Goal: Task Accomplishment & Management: Use online tool/utility

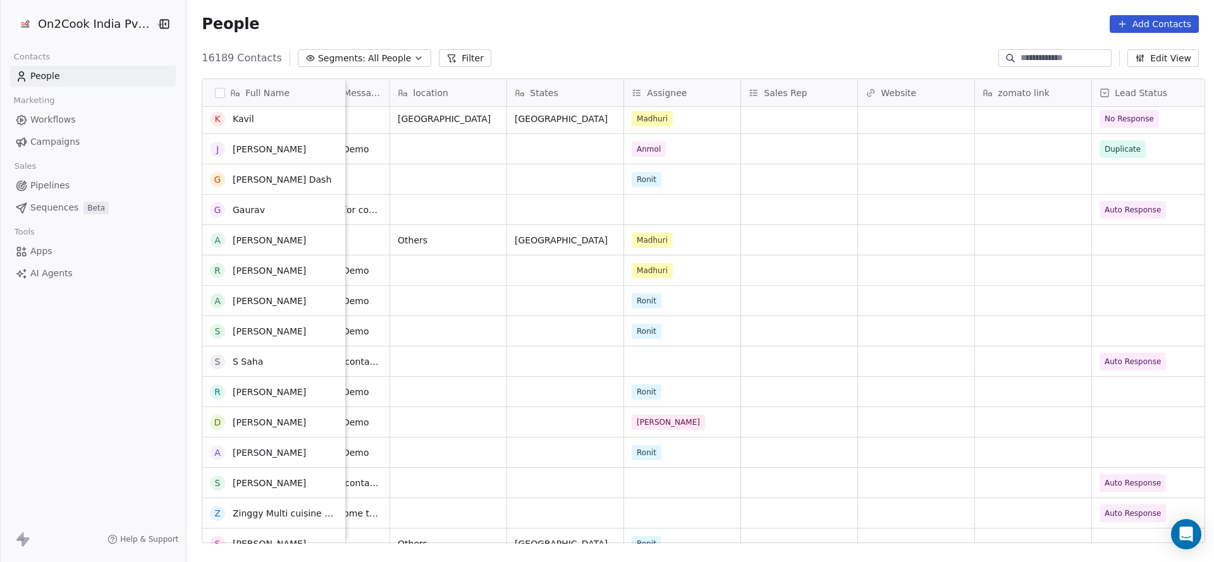
scroll to position [1043, 0]
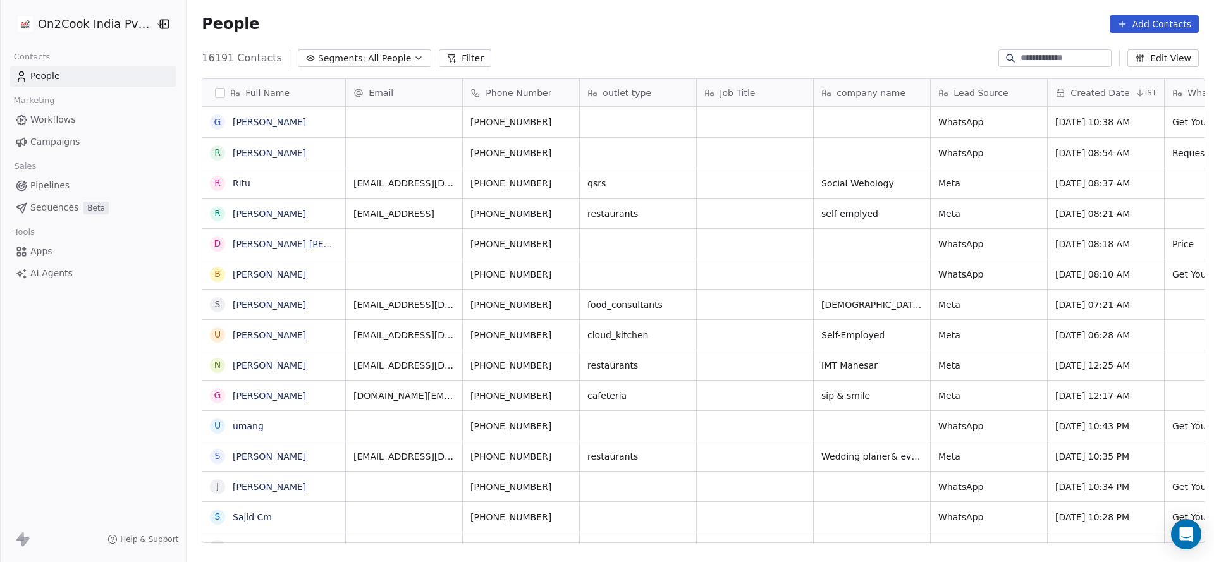
scroll to position [15, 15]
click at [439, 51] on button "Filter" at bounding box center [465, 58] width 52 height 18
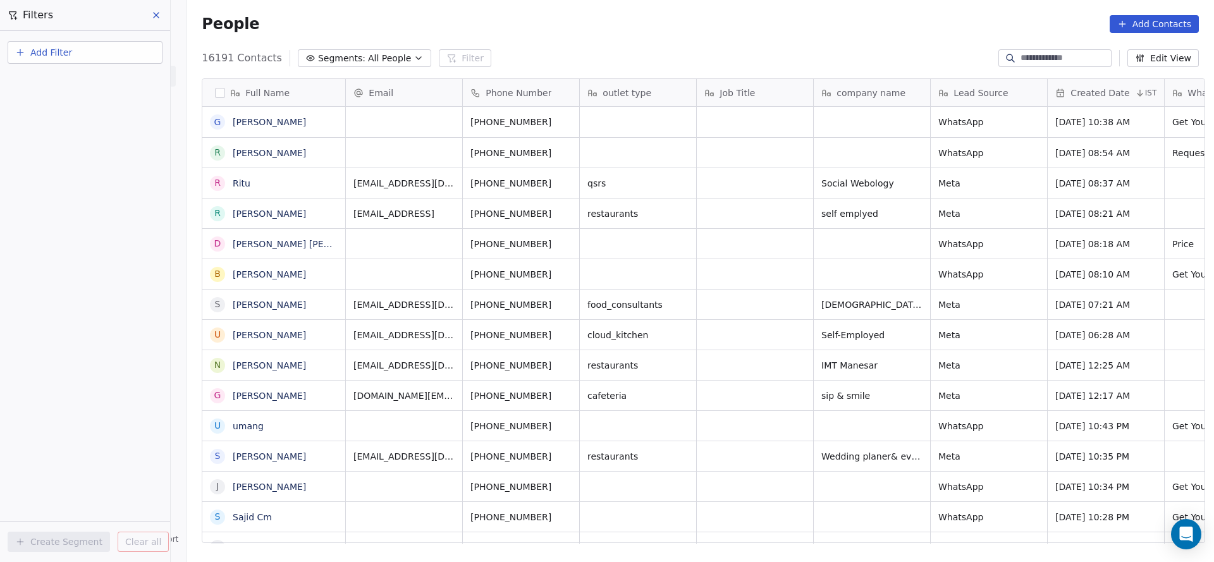
click at [114, 50] on button "Add Filter" at bounding box center [85, 52] width 155 height 23
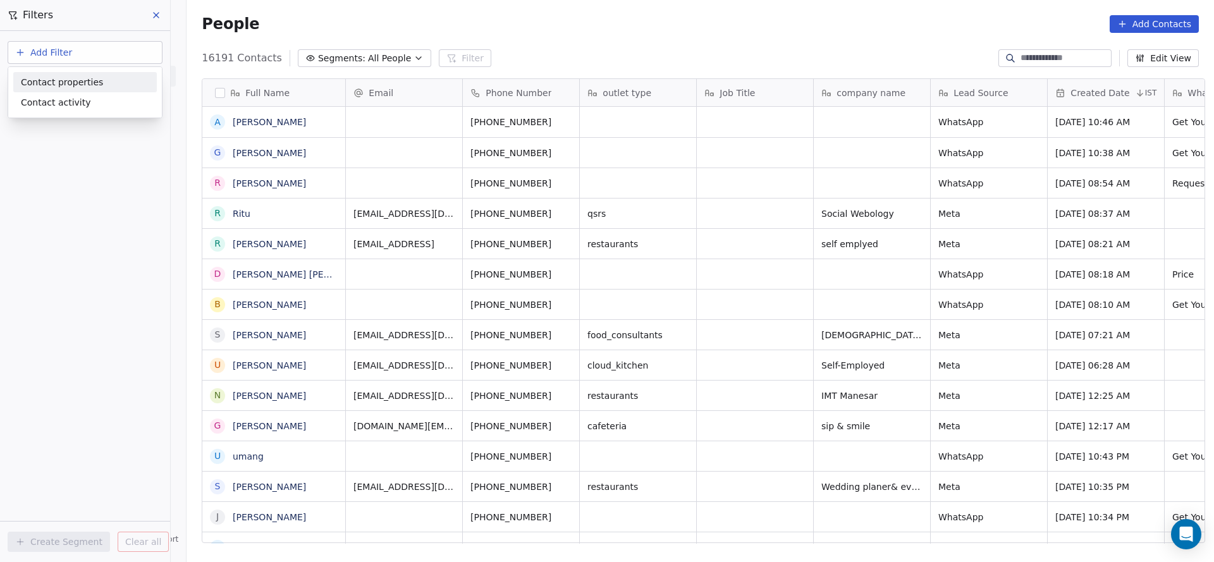
click at [91, 79] on span "Contact properties" at bounding box center [62, 82] width 82 height 13
type input "***"
click at [76, 125] on div "Assignee" at bounding box center [85, 127] width 128 height 13
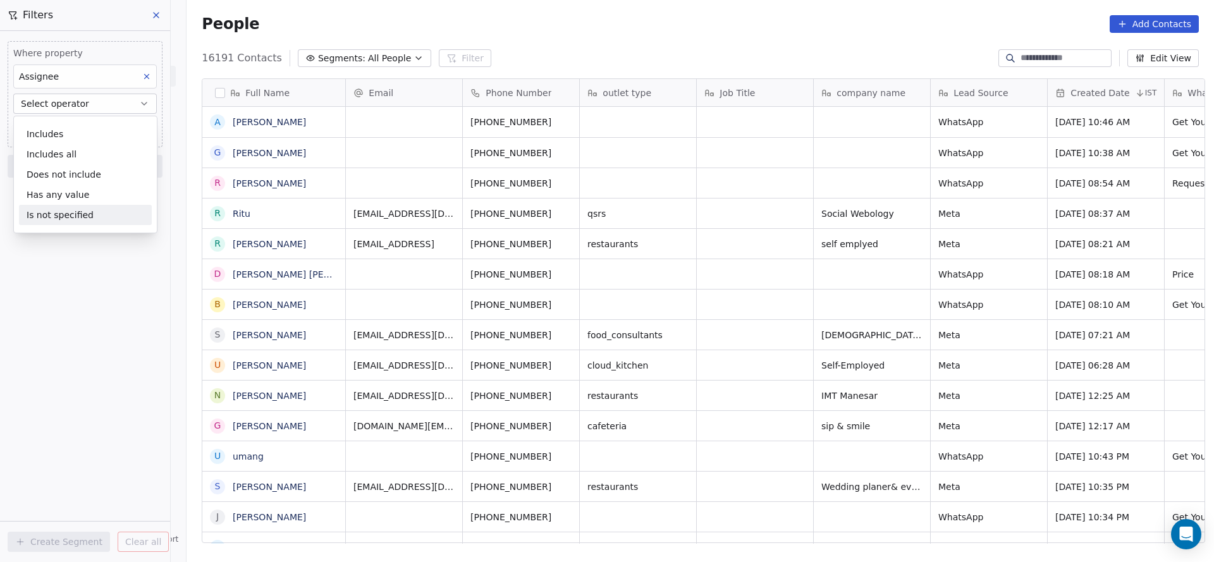
click at [80, 335] on div "Where property Assignee Select operator Add filter to this group Add another fi…" at bounding box center [85, 296] width 170 height 531
click at [120, 103] on button "Select operator" at bounding box center [85, 104] width 144 height 20
click at [84, 140] on div "Includes" at bounding box center [85, 134] width 133 height 20
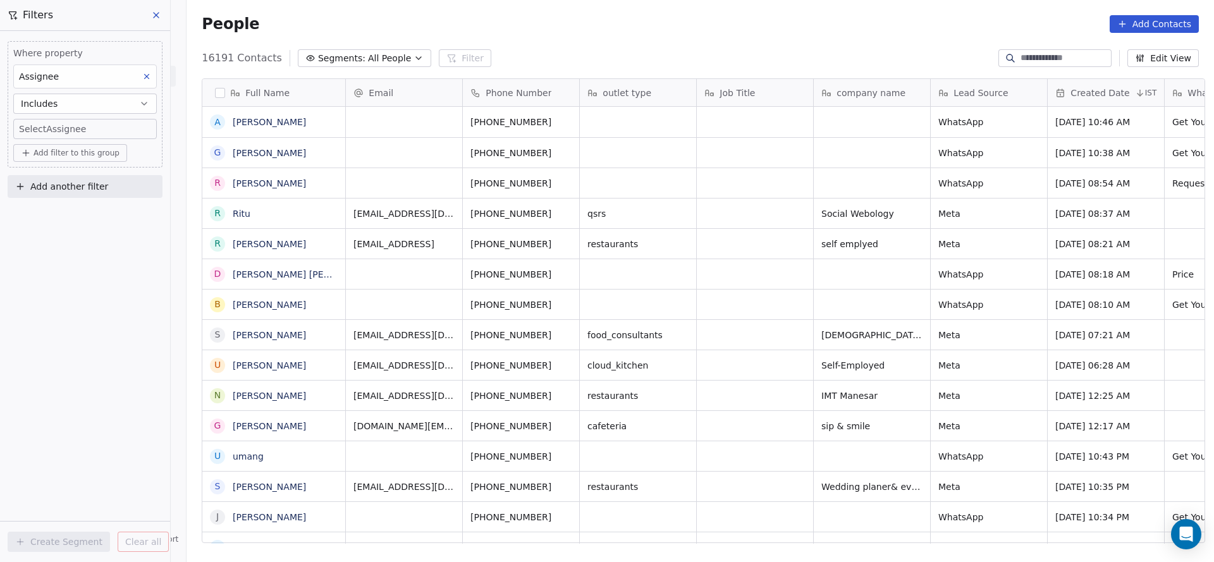
click at [92, 297] on div "Where property Assignee Includes Select Assignee Add filter to this group Add a…" at bounding box center [85, 296] width 170 height 531
click at [93, 130] on body "On2Cook India Pvt. Ltd. Contacts People Marketing Workflows Campaigns Sales Pip…" at bounding box center [607, 281] width 1214 height 562
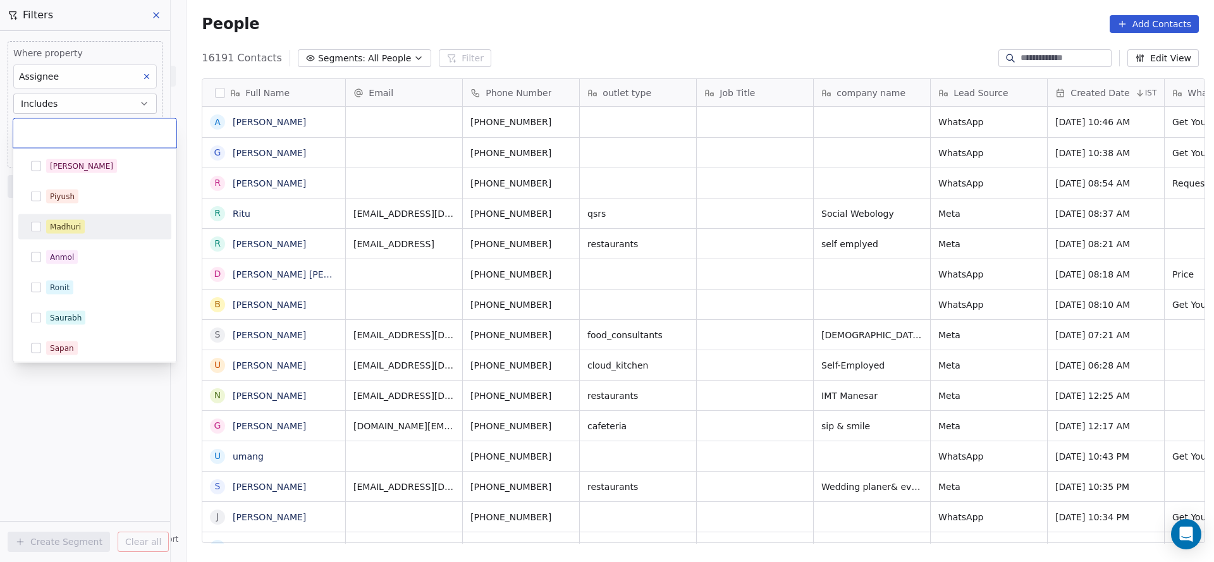
click at [91, 224] on div "Madhuri" at bounding box center [102, 227] width 113 height 14
click at [85, 410] on html "On2Cook India Pvt. Ltd. Contacts People Marketing Workflows Campaigns Sales Pip…" at bounding box center [607, 281] width 1214 height 562
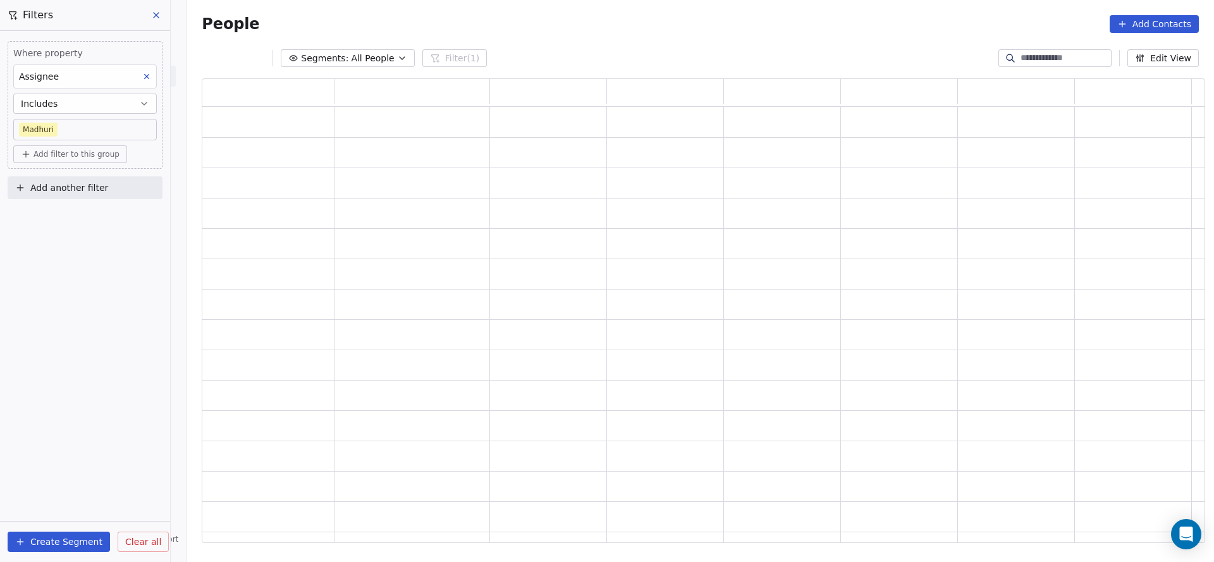
scroll to position [450, 988]
click at [66, 150] on span "Add filter to this group" at bounding box center [77, 154] width 86 height 10
click at [65, 171] on div "Contact properties" at bounding box center [85, 181] width 133 height 20
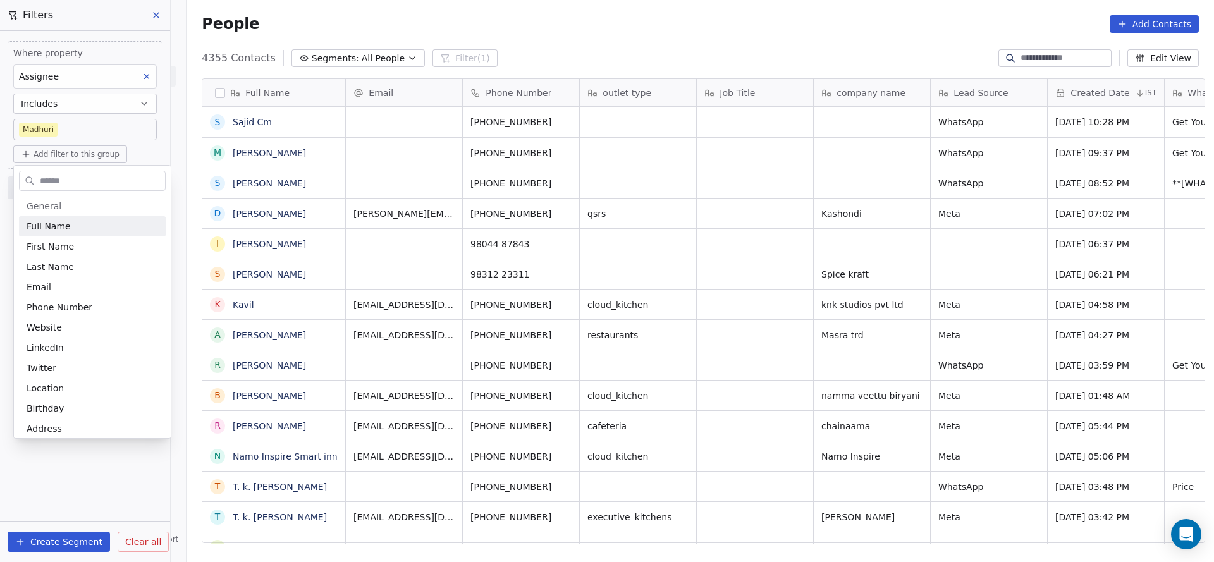
scroll to position [480, 1019]
type input "***"
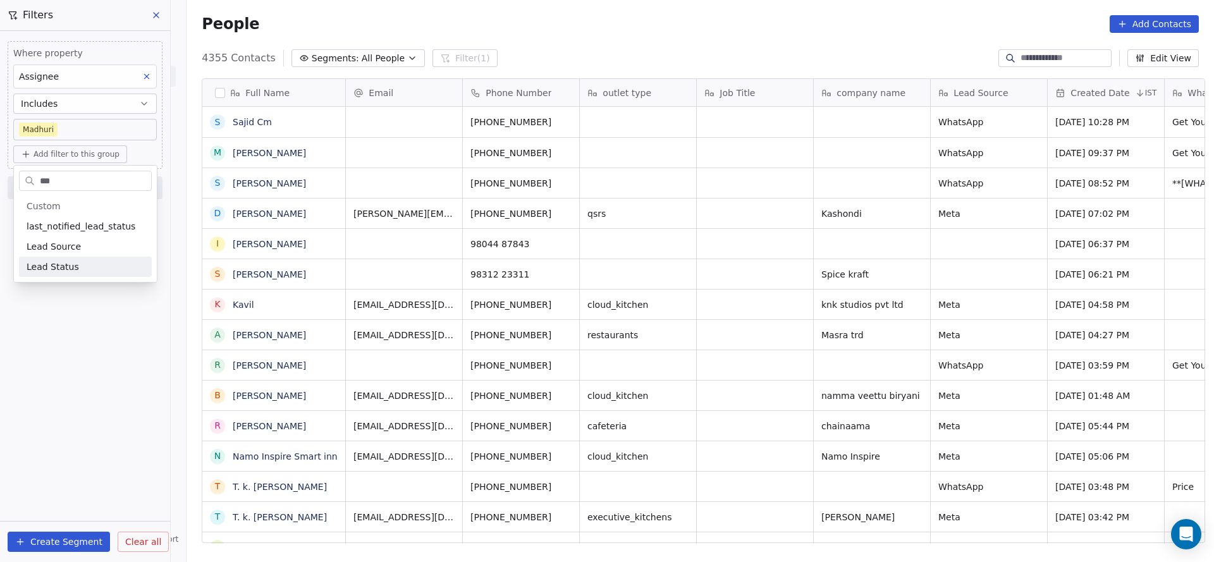
click at [77, 374] on html "On2Cook India Pvt. Ltd. Contacts People Marketing Workflows Campaigns Sales Pip…" at bounding box center [607, 281] width 1214 height 562
drag, startPoint x: 412, startPoint y: 543, endPoint x: 524, endPoint y: 526, distance: 113.2
click at [592, 526] on div "Email Phone Number outlet type Job Title company name Lead Source Created Date …" at bounding box center [775, 311] width 859 height 465
click at [76, 444] on div "Where property Assignee Includes [PERSON_NAME] Add filter to this group Add ano…" at bounding box center [85, 296] width 170 height 531
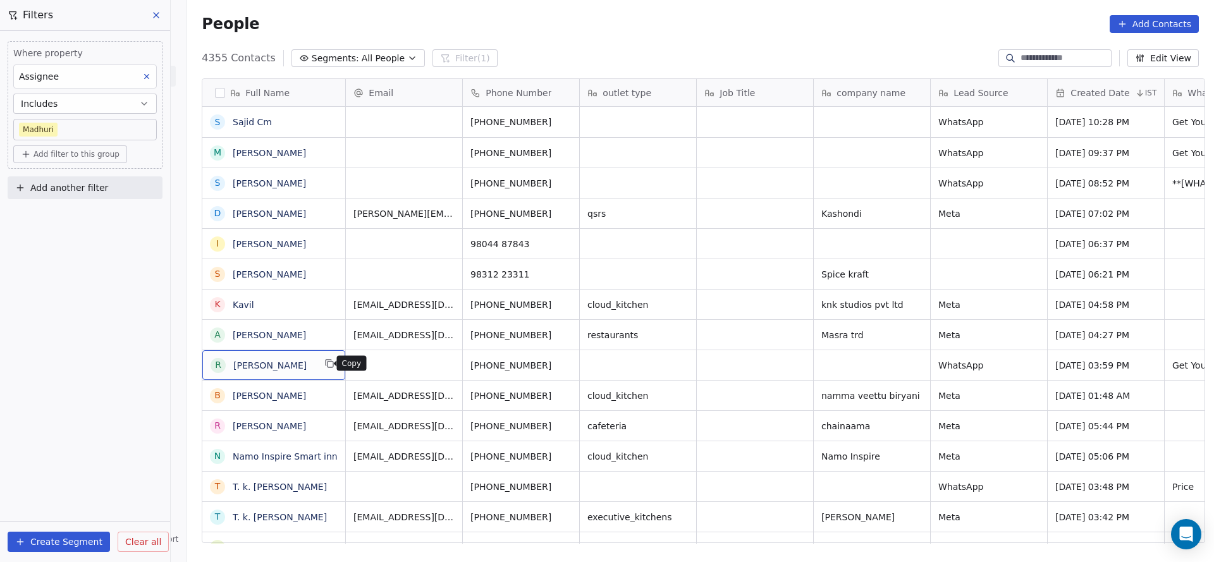
click at [324, 362] on icon "grid" at bounding box center [329, 364] width 10 height 10
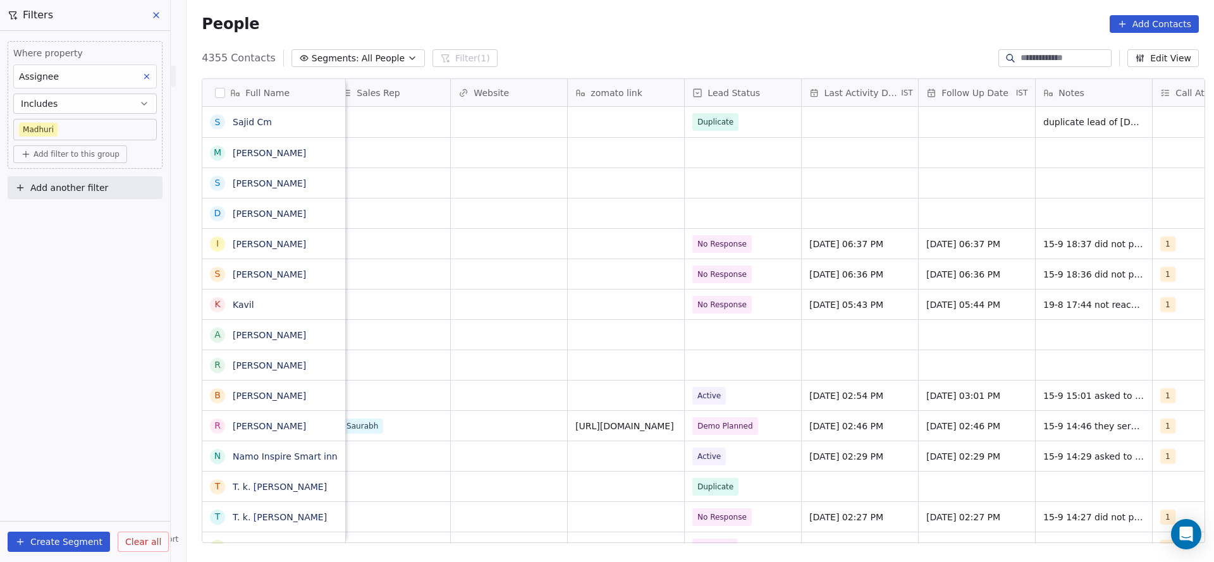
scroll to position [0, 1506]
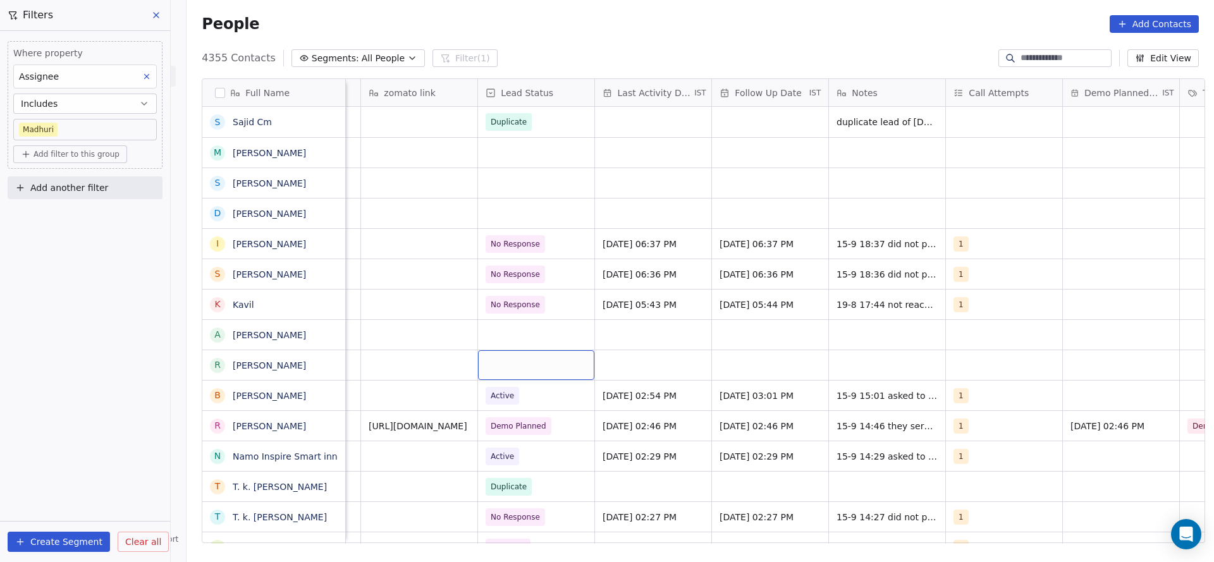
click at [527, 361] on div "grid" at bounding box center [536, 365] width 116 height 30
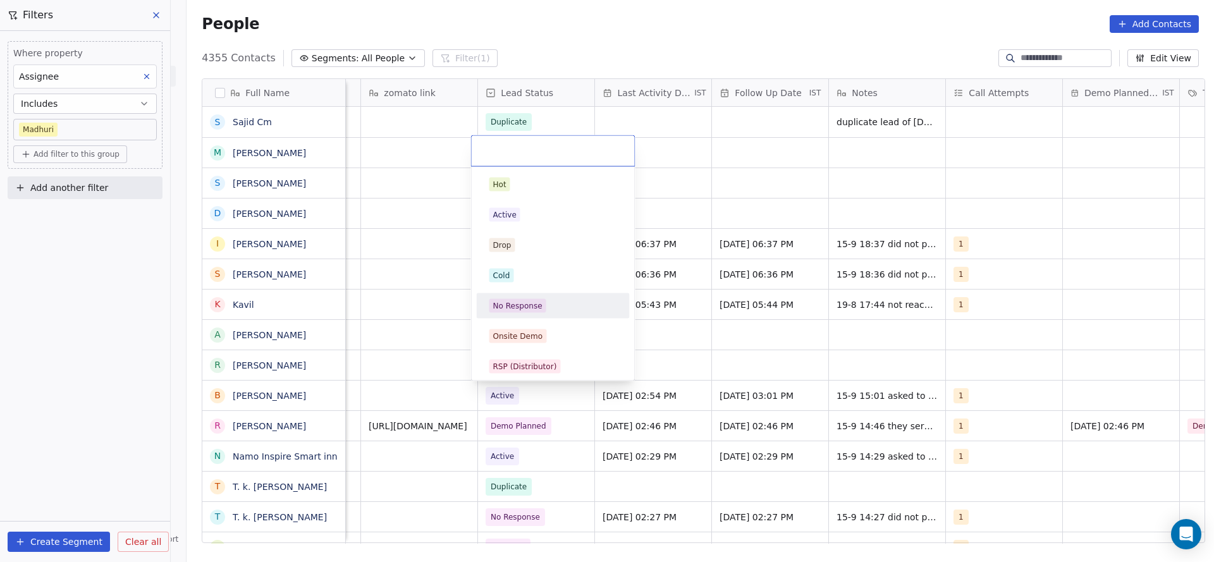
click at [535, 305] on div "No Response" at bounding box center [517, 305] width 49 height 11
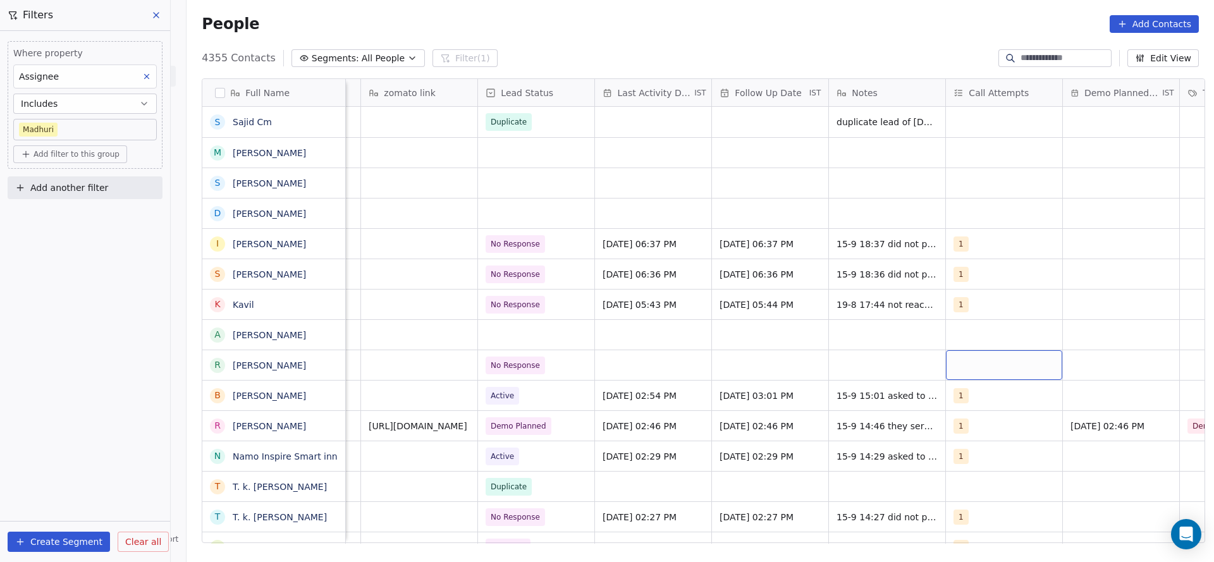
click at [966, 370] on div "grid" at bounding box center [1004, 365] width 116 height 30
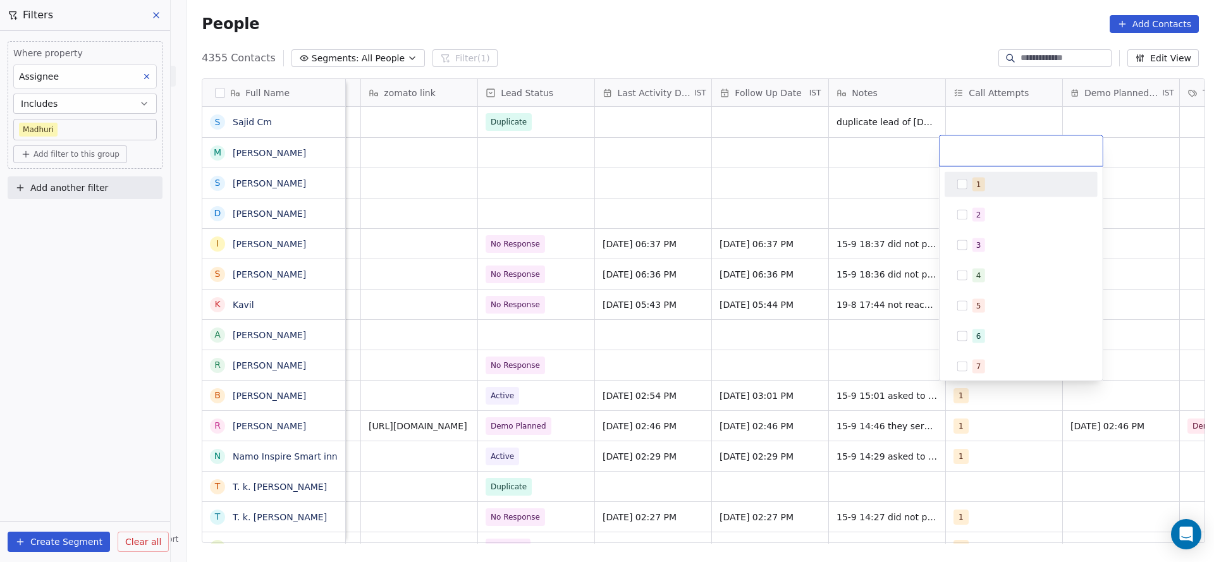
click at [978, 179] on div "1" at bounding box center [978, 184] width 5 height 11
click at [742, 300] on html "On2Cook India Pvt. Ltd. Contacts People Marketing Workflows Campaigns Sales Pip…" at bounding box center [607, 281] width 1214 height 562
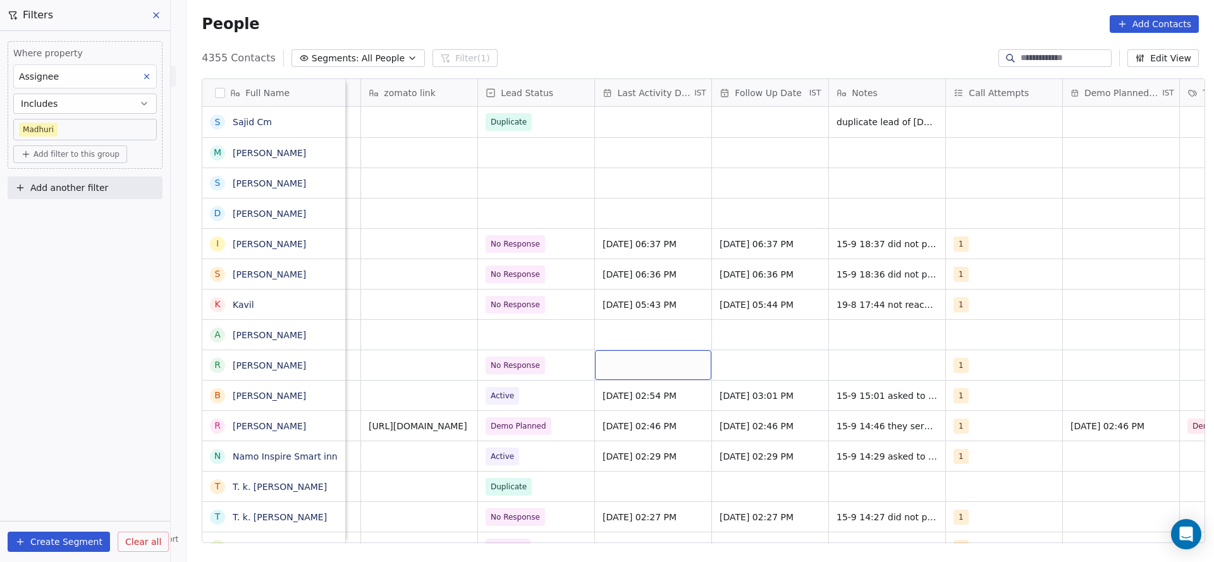
click at [628, 366] on div "grid" at bounding box center [653, 365] width 116 height 30
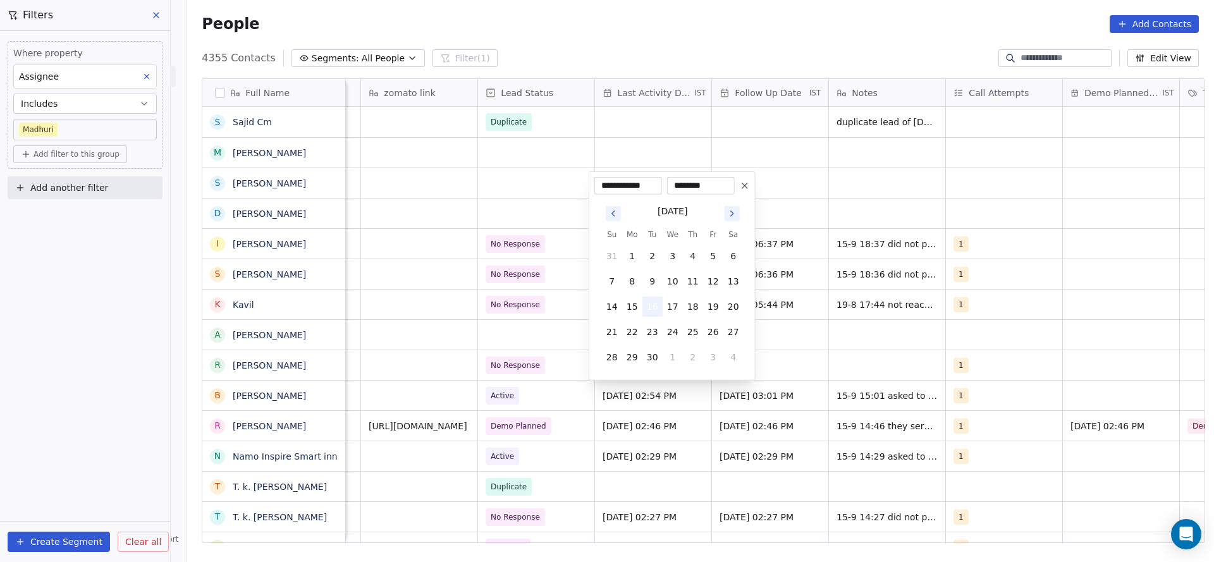
click at [649, 305] on button "16" at bounding box center [653, 307] width 20 height 20
click at [495, 352] on html "On2Cook India Pvt. Ltd. Contacts People Marketing Workflows Campaigns Sales Pip…" at bounding box center [607, 281] width 1214 height 562
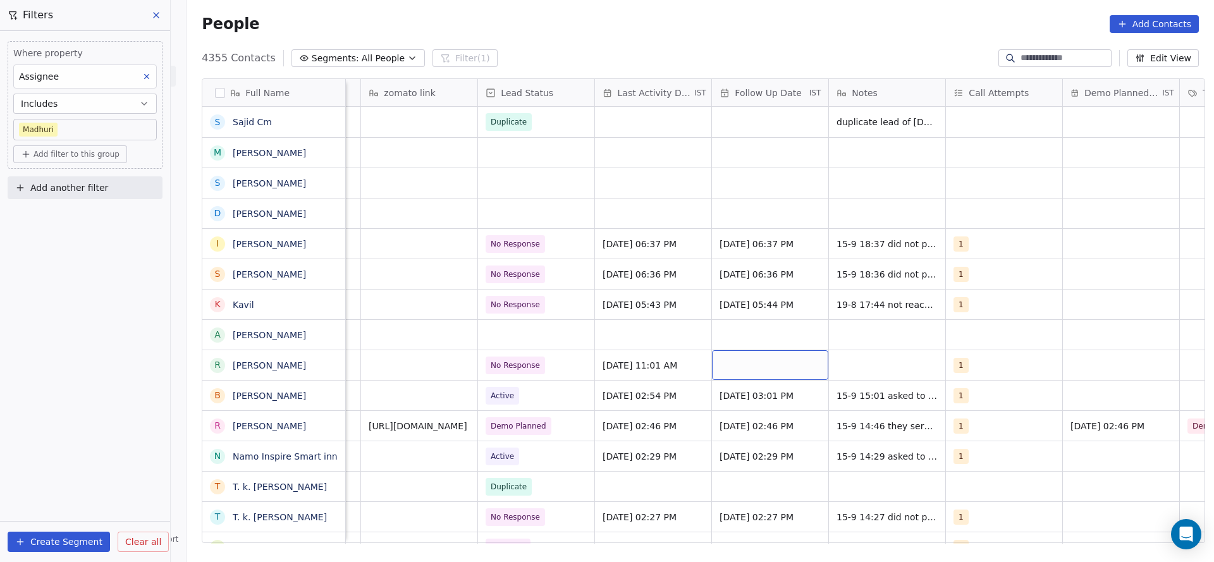
click at [727, 360] on div "grid" at bounding box center [770, 365] width 116 height 30
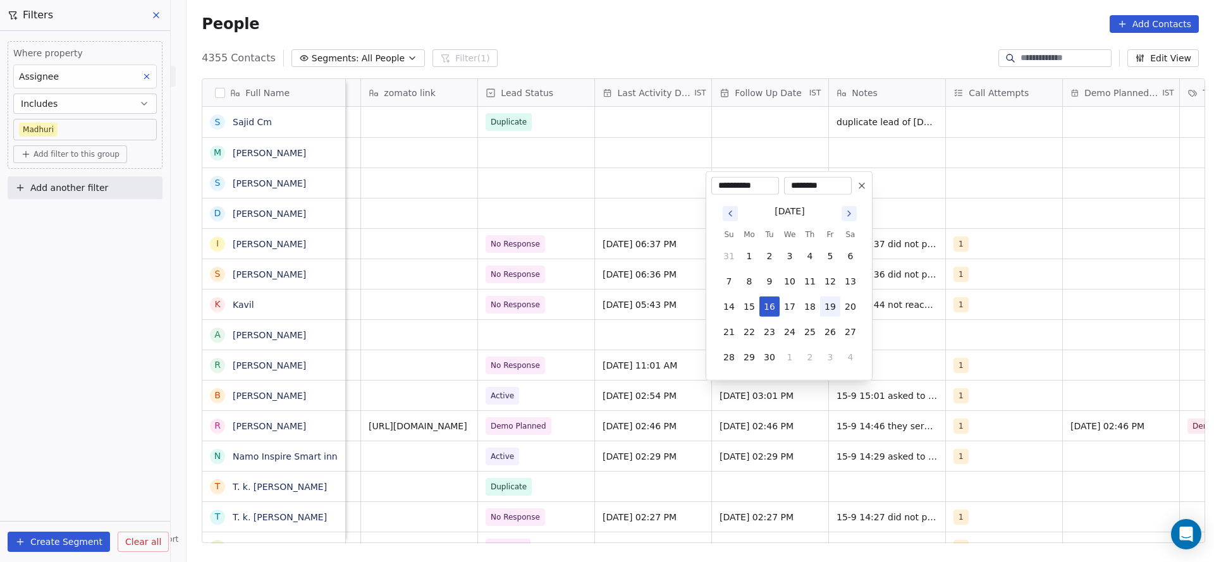
click at [833, 303] on button "19" at bounding box center [830, 307] width 20 height 20
type input "**********"
click at [977, 338] on html "On2Cook India Pvt. Ltd. Contacts People Marketing Workflows Campaigns Sales Pip…" at bounding box center [607, 281] width 1214 height 562
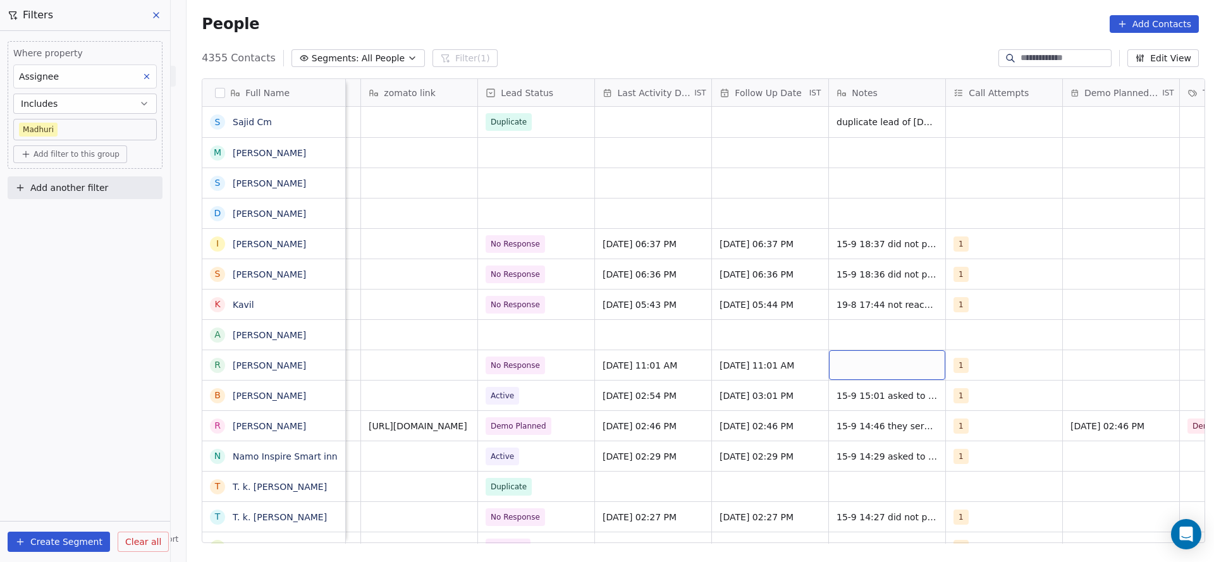
click at [907, 359] on div "grid" at bounding box center [887, 365] width 116 height 30
type textarea "**********"
click at [419, 357] on html "On2Cook India Pvt. Ltd. Contacts People Marketing Workflows Campaigns Sales Pip…" at bounding box center [607, 281] width 1214 height 562
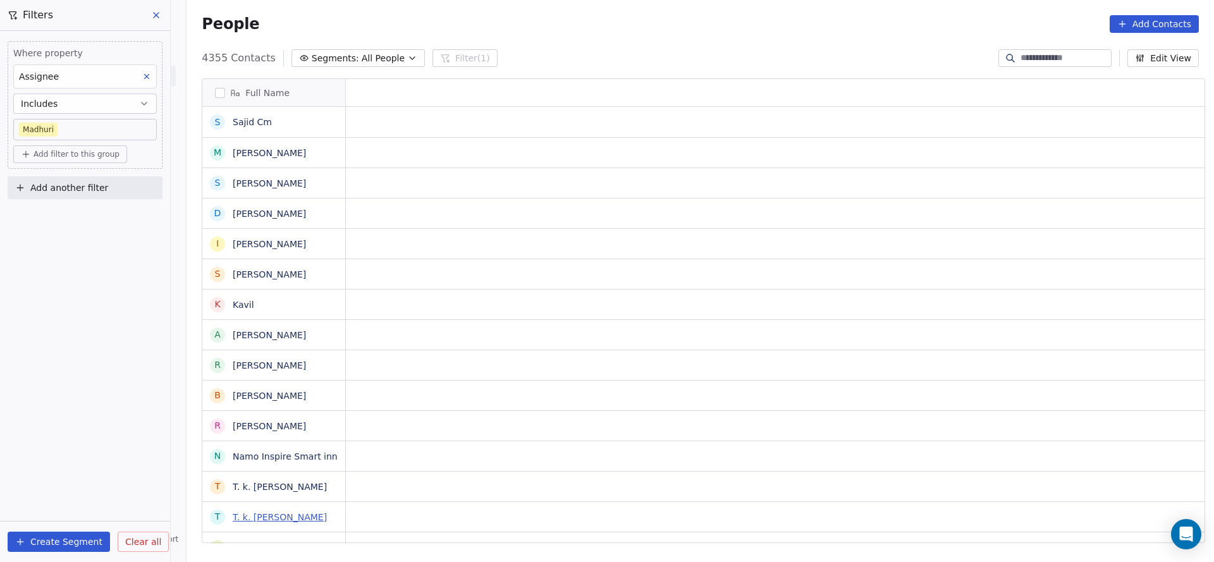
scroll to position [0, 0]
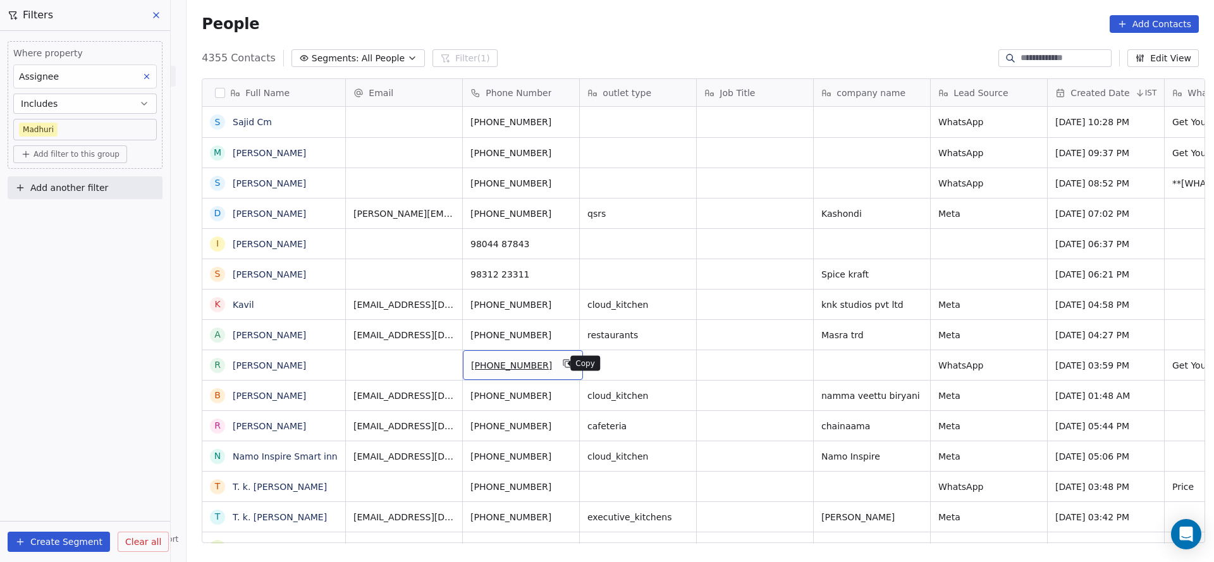
click at [563, 360] on icon "grid" at bounding box center [568, 364] width 10 height 10
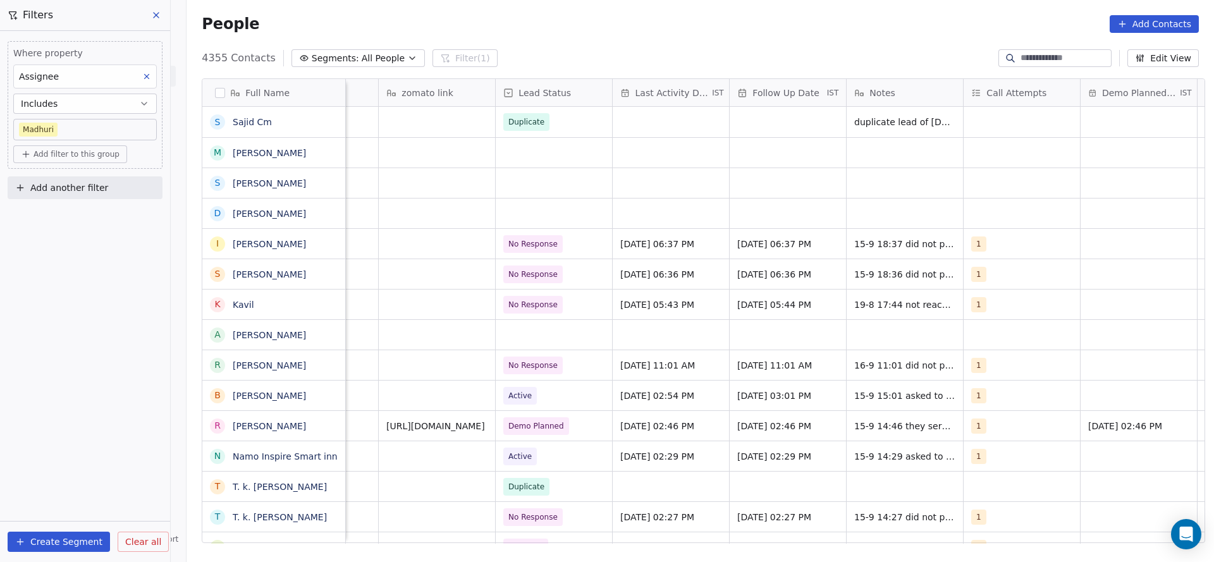
scroll to position [0, 1555]
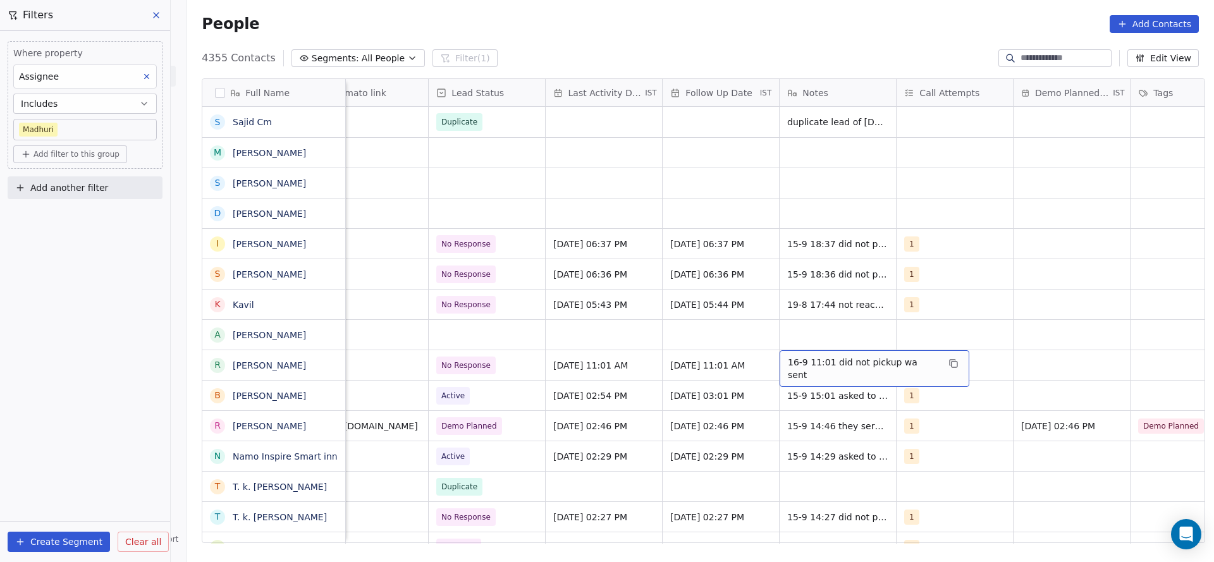
click at [788, 368] on span "16-9 11:01 did not pickup wa sent" at bounding box center [863, 368] width 151 height 25
click at [782, 356] on textarea "**********" at bounding box center [861, 369] width 174 height 39
type textarea "**********"
click at [557, 398] on html "On2Cook India Pvt. Ltd. Contacts People Marketing Workflows Campaigns Sales Pip…" at bounding box center [607, 281] width 1214 height 562
click at [471, 362] on span "No Response" at bounding box center [466, 365] width 49 height 13
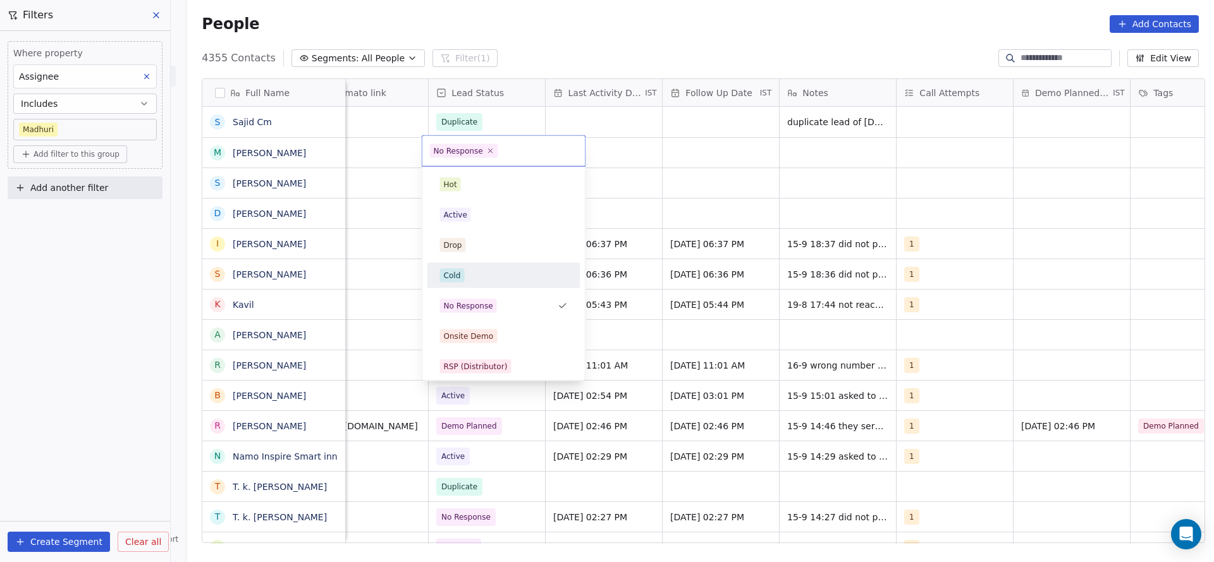
click at [465, 273] on div "Cold" at bounding box center [504, 276] width 128 height 14
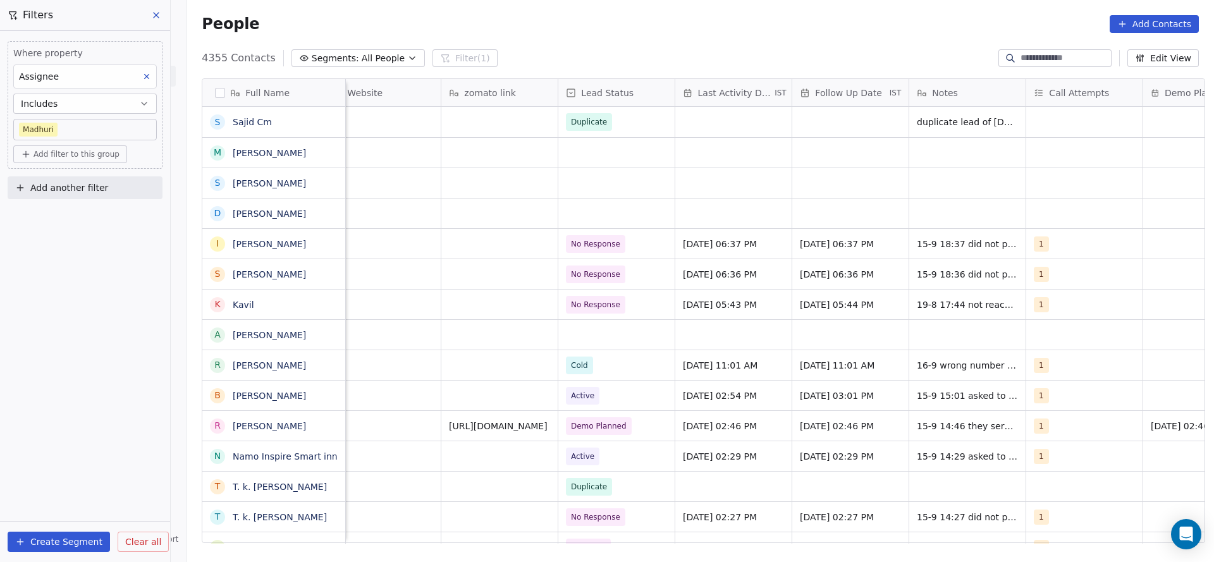
scroll to position [0, 1516]
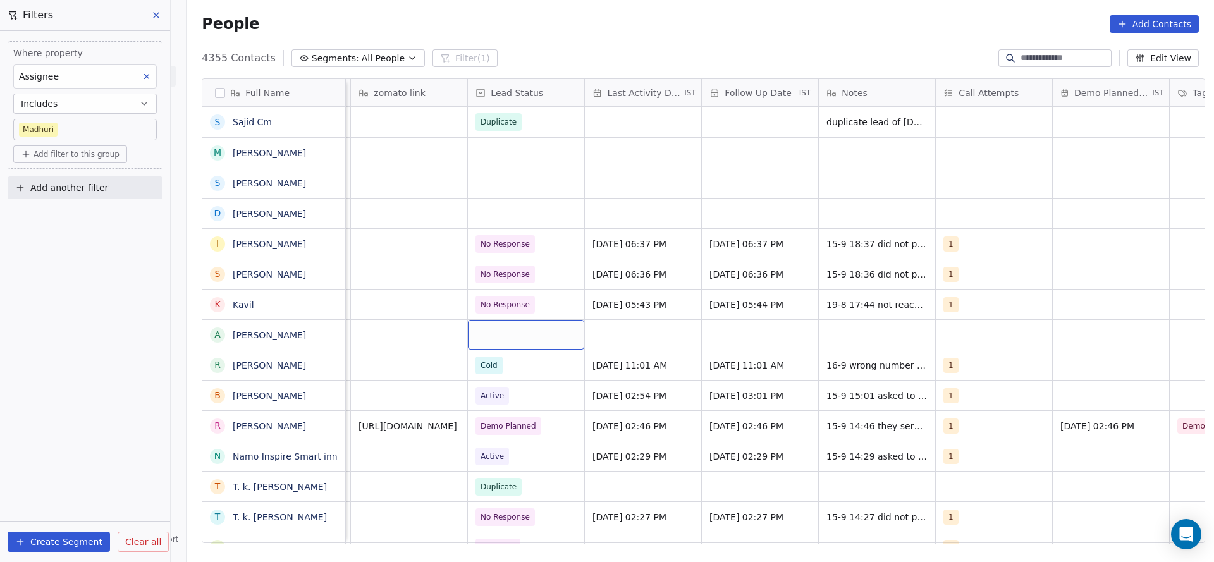
click at [469, 345] on div "grid" at bounding box center [526, 335] width 116 height 30
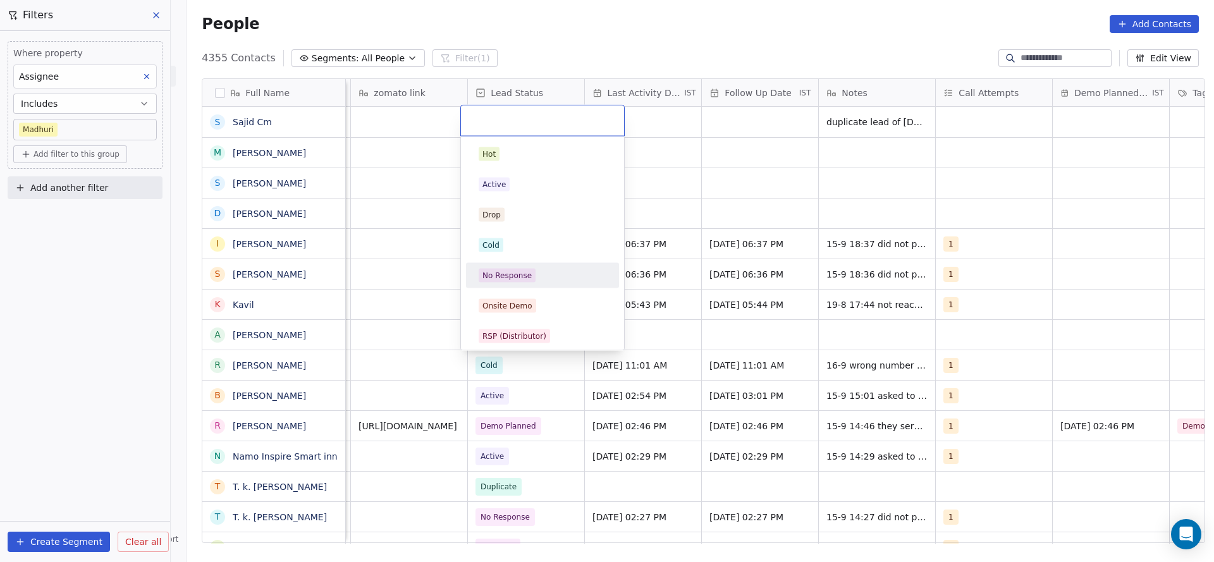
click at [513, 270] on div "No Response" at bounding box center [507, 275] width 49 height 11
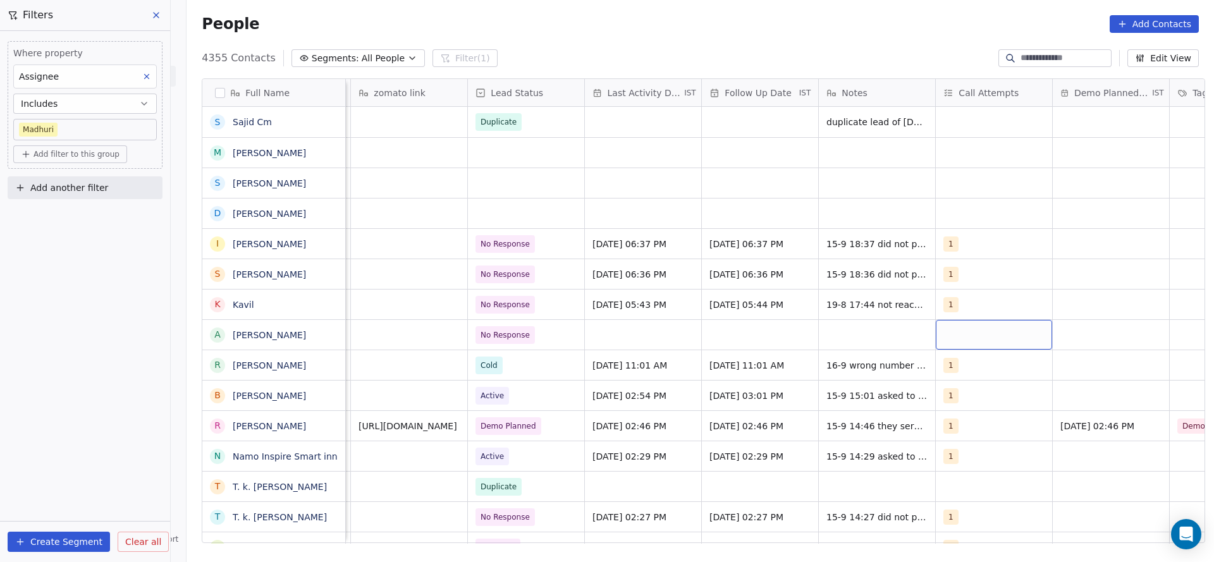
click at [979, 332] on div "grid" at bounding box center [994, 335] width 116 height 30
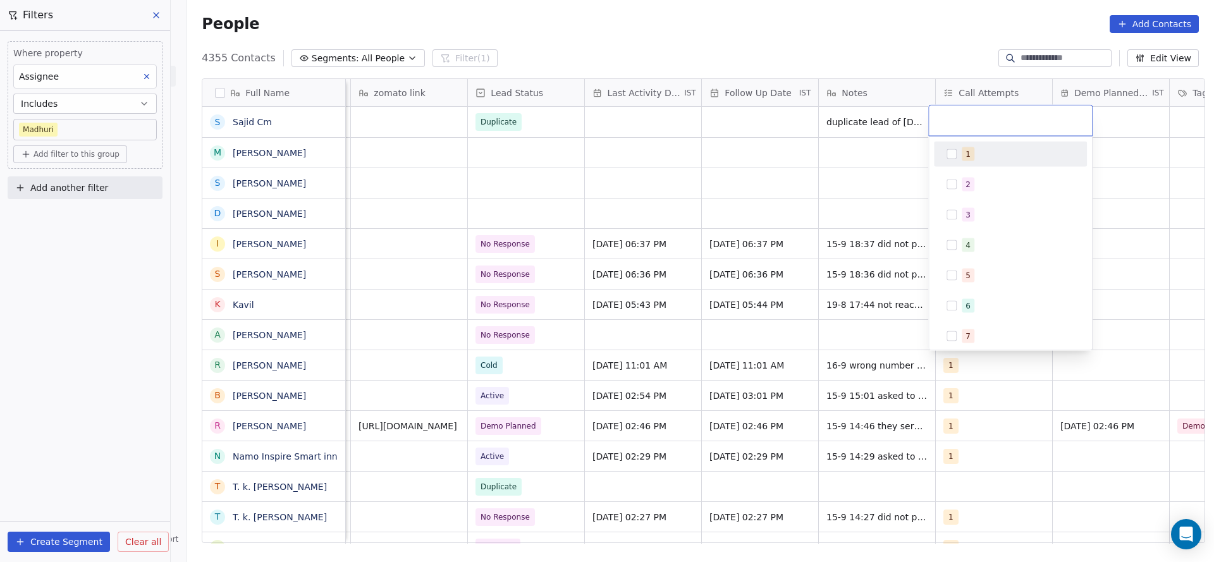
click at [968, 152] on div "1" at bounding box center [968, 154] width 5 height 11
click at [652, 305] on html "On2Cook India Pvt. Ltd. Contacts People Marketing Workflows Campaigns Sales Pip…" at bounding box center [607, 281] width 1214 height 562
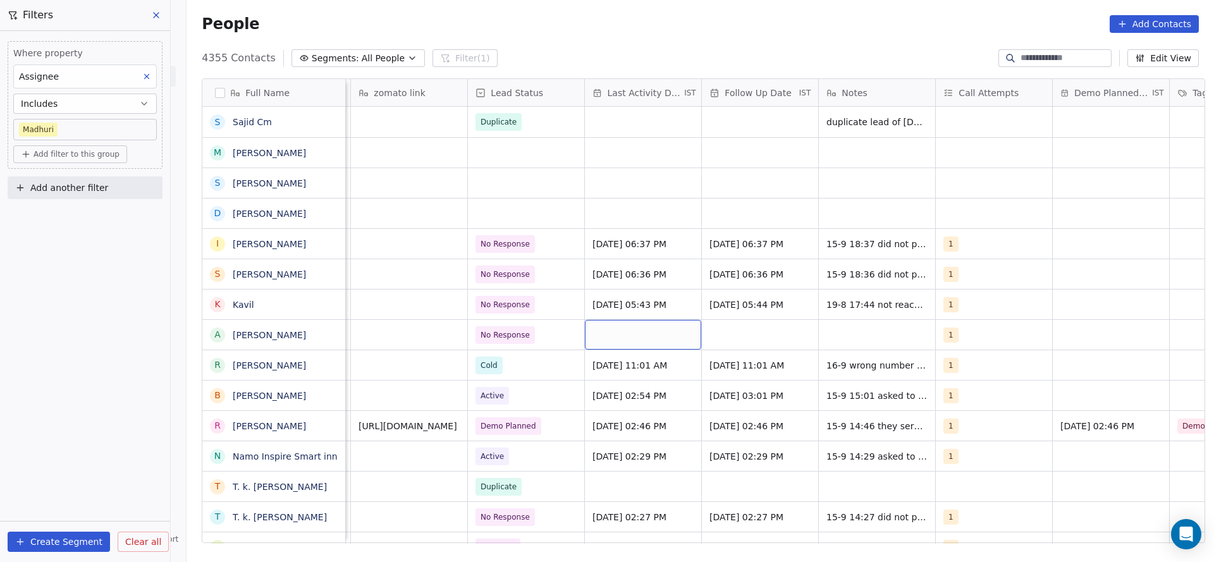
click at [600, 340] on div "grid" at bounding box center [643, 335] width 116 height 30
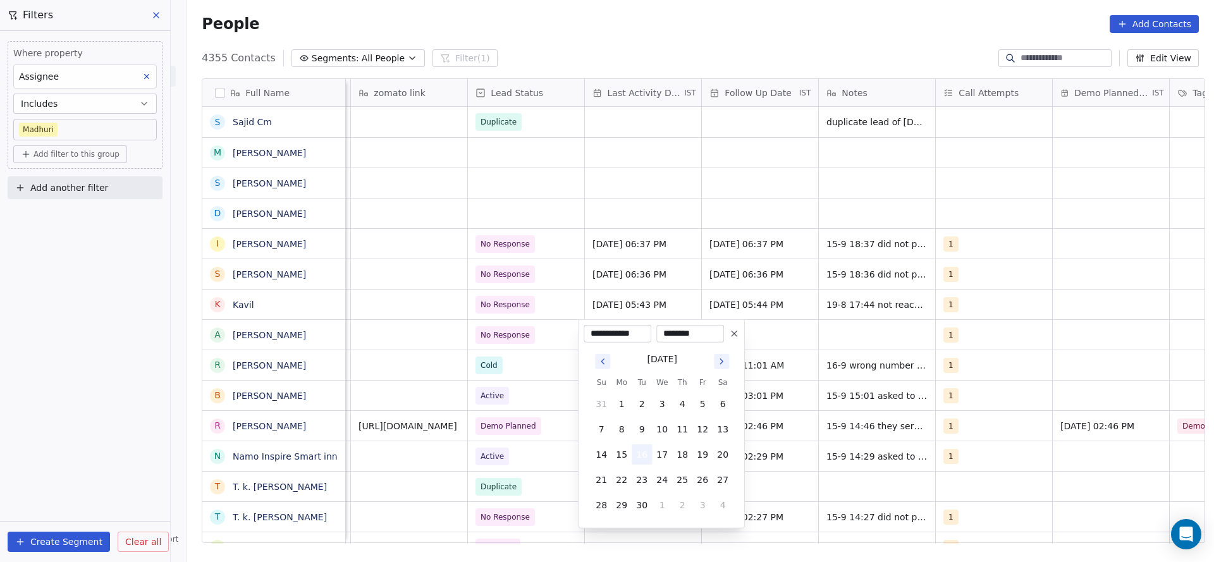
click at [647, 455] on button "16" at bounding box center [642, 455] width 20 height 20
click at [446, 446] on html "On2Cook India Pvt. Ltd. Contacts People Marketing Workflows Campaigns Sales Pip…" at bounding box center [607, 281] width 1214 height 562
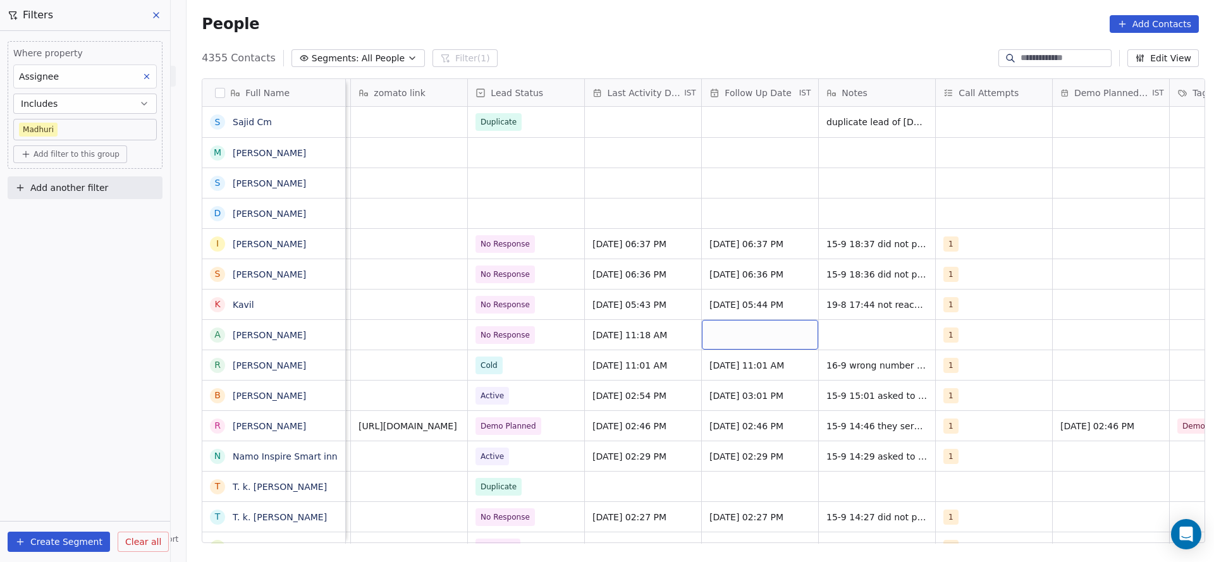
click at [753, 340] on div "grid" at bounding box center [760, 335] width 116 height 30
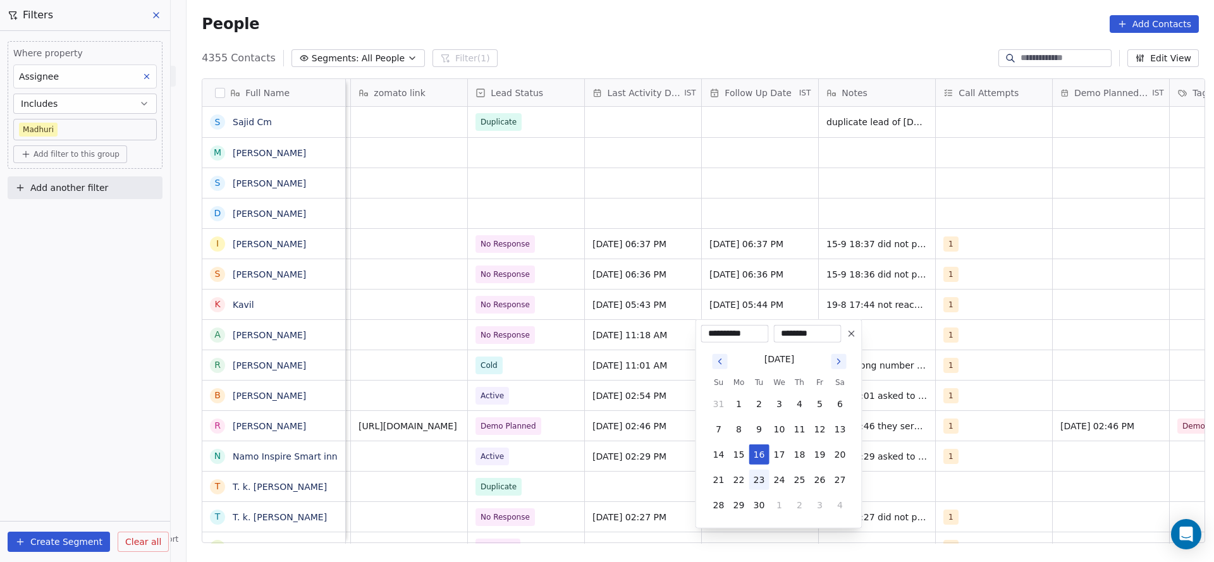
click at [766, 486] on button "23" at bounding box center [759, 480] width 20 height 20
type input "**********"
click at [964, 334] on html "On2Cook India Pvt. Ltd. Contacts People Marketing Workflows Campaigns Sales Pip…" at bounding box center [607, 281] width 1214 height 562
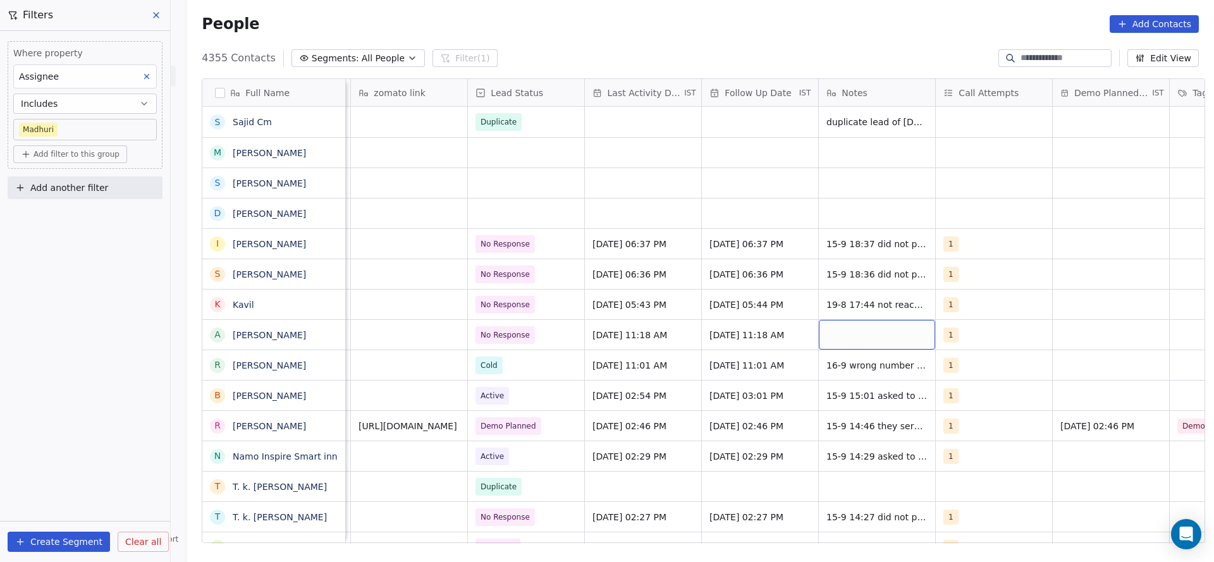
click at [884, 347] on div "grid" at bounding box center [877, 335] width 116 height 30
type textarea "**********"
click at [442, 194] on html "On2Cook India Pvt. Ltd. Contacts People Marketing Workflows Campaigns Sales Pip…" at bounding box center [607, 281] width 1214 height 562
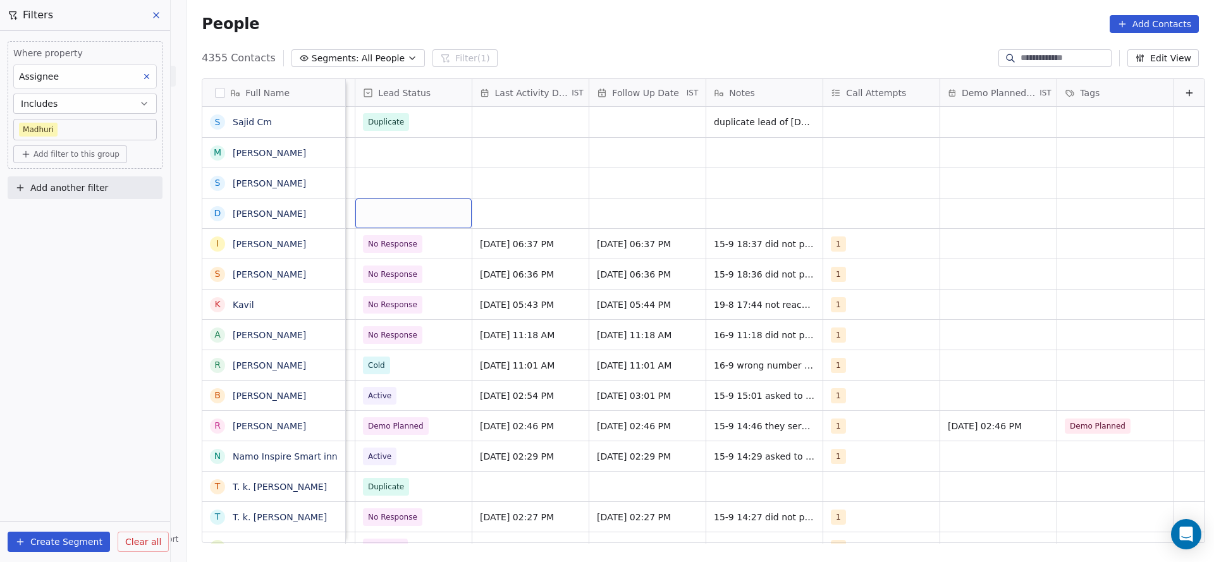
scroll to position [0, 1637]
click at [410, 222] on div "grid" at bounding box center [413, 214] width 116 height 30
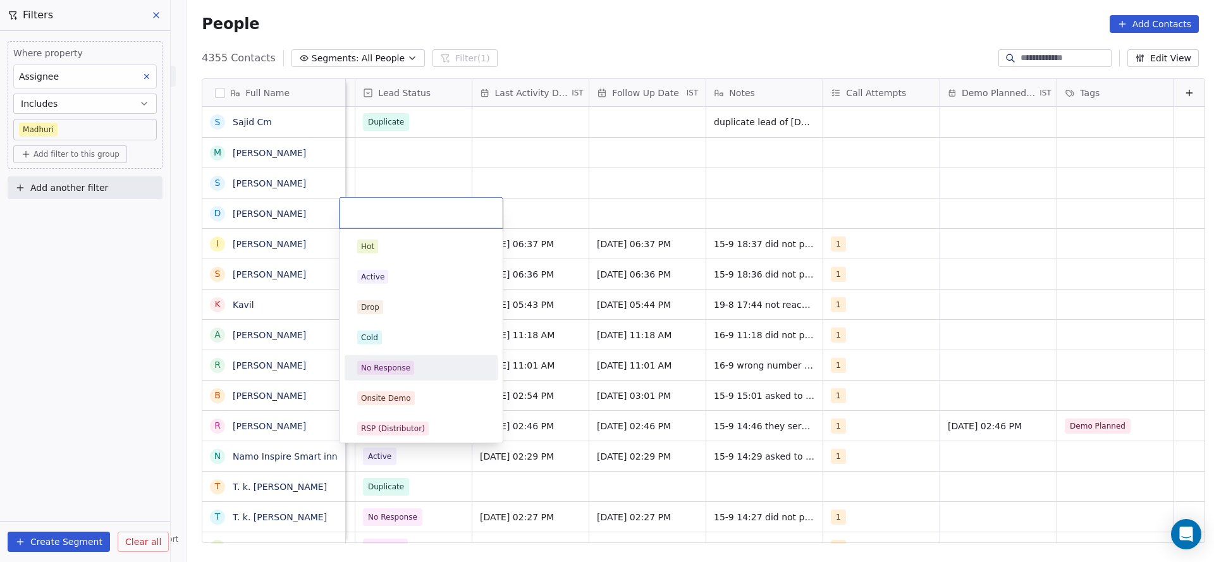
click at [409, 370] on span "No Response" at bounding box center [385, 368] width 57 height 14
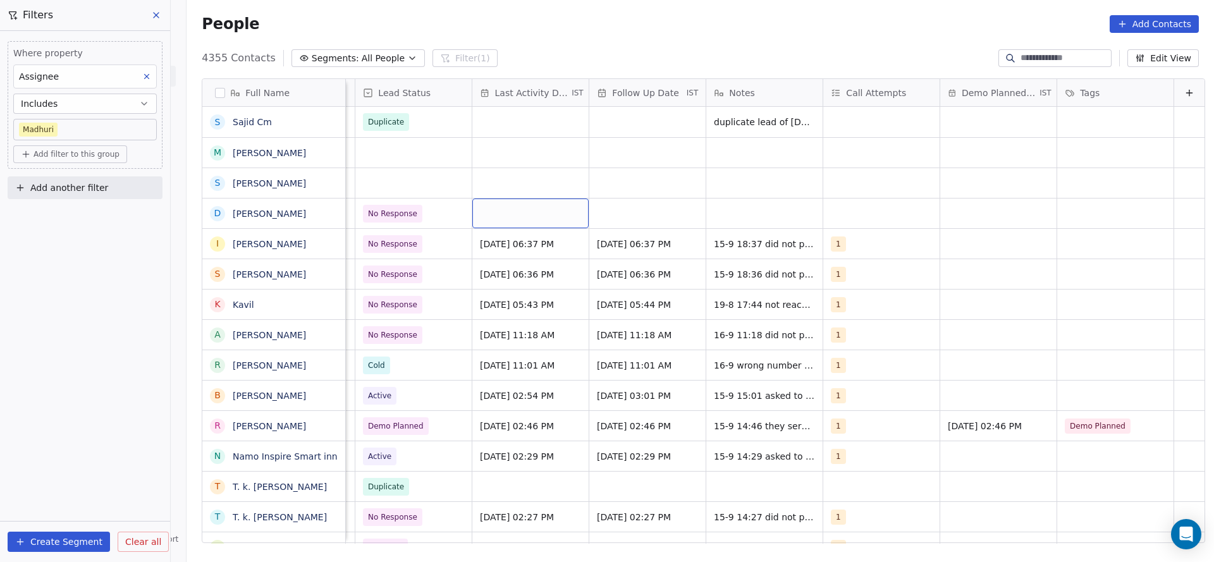
click at [501, 213] on div "grid" at bounding box center [530, 214] width 116 height 30
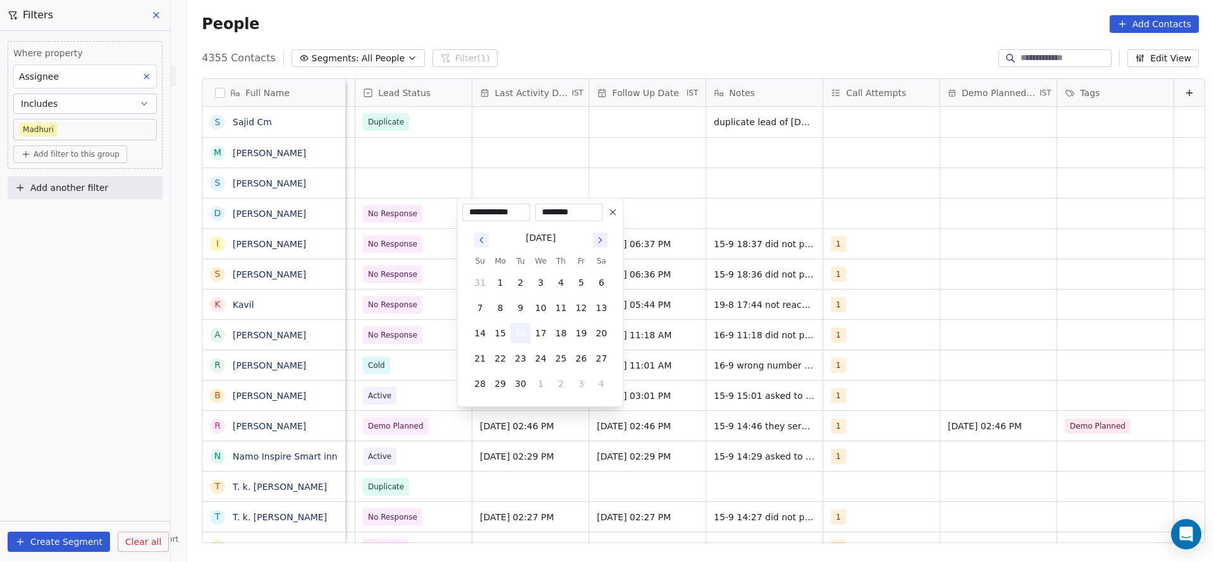
click at [520, 338] on button "16" at bounding box center [520, 333] width 20 height 20
click at [391, 295] on html "On2Cook India Pvt. Ltd. Contacts People Marketing Workflows Campaigns Sales Pip…" at bounding box center [607, 281] width 1214 height 562
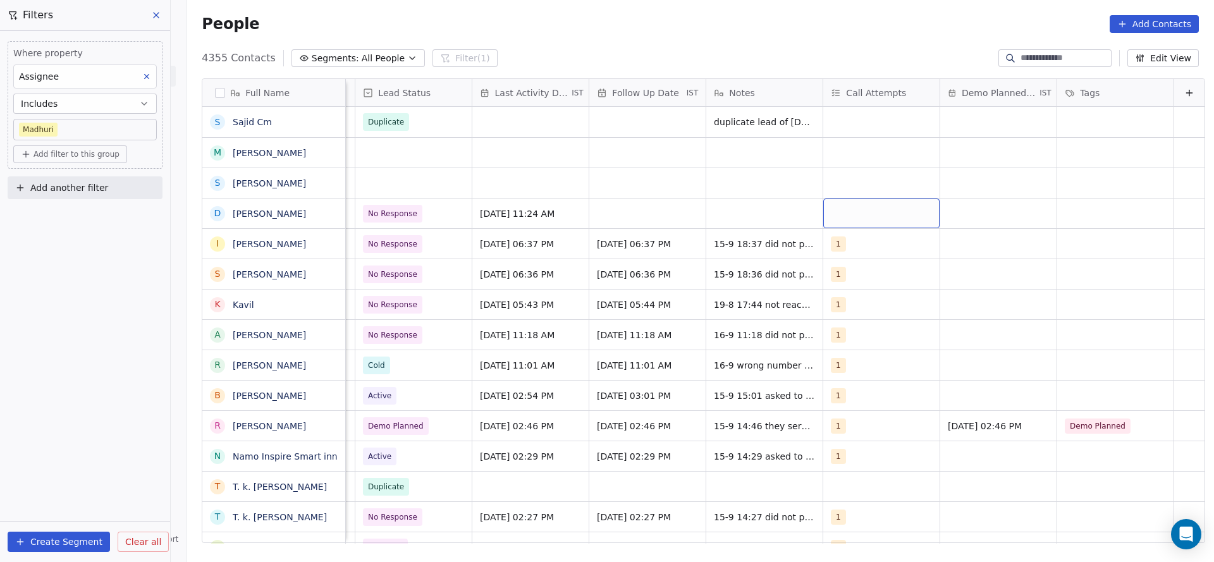
click at [851, 218] on div "grid" at bounding box center [881, 214] width 116 height 30
click at [843, 241] on span "1" at bounding box center [846, 247] width 13 height 14
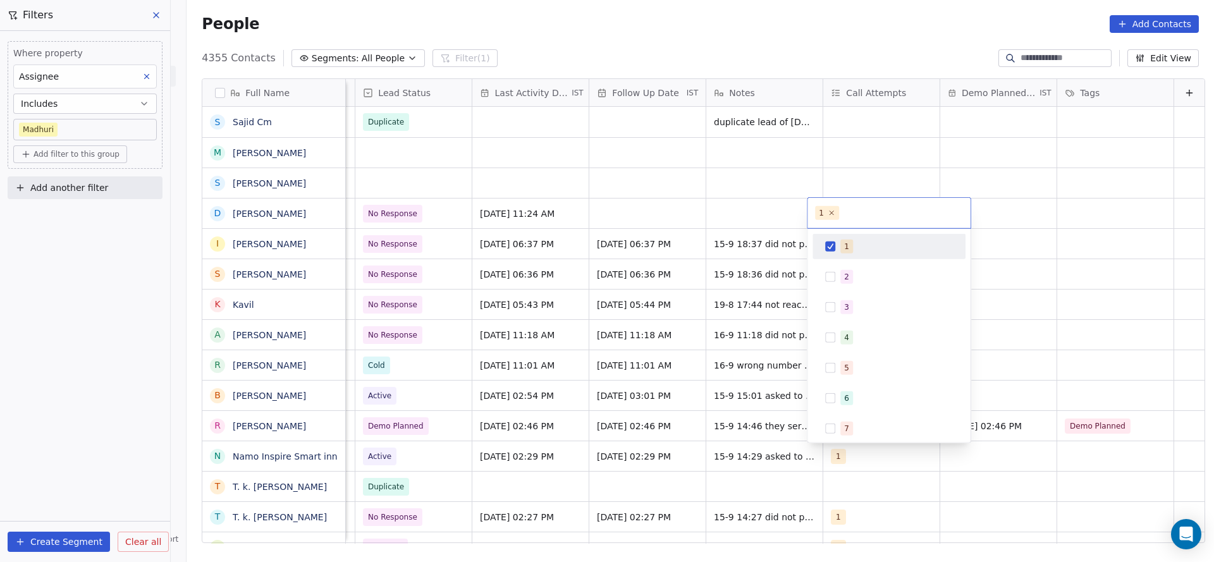
click at [493, 245] on html "On2Cook India Pvt. Ltd. Contacts People Marketing Workflows Campaigns Sales Pip…" at bounding box center [607, 281] width 1214 height 562
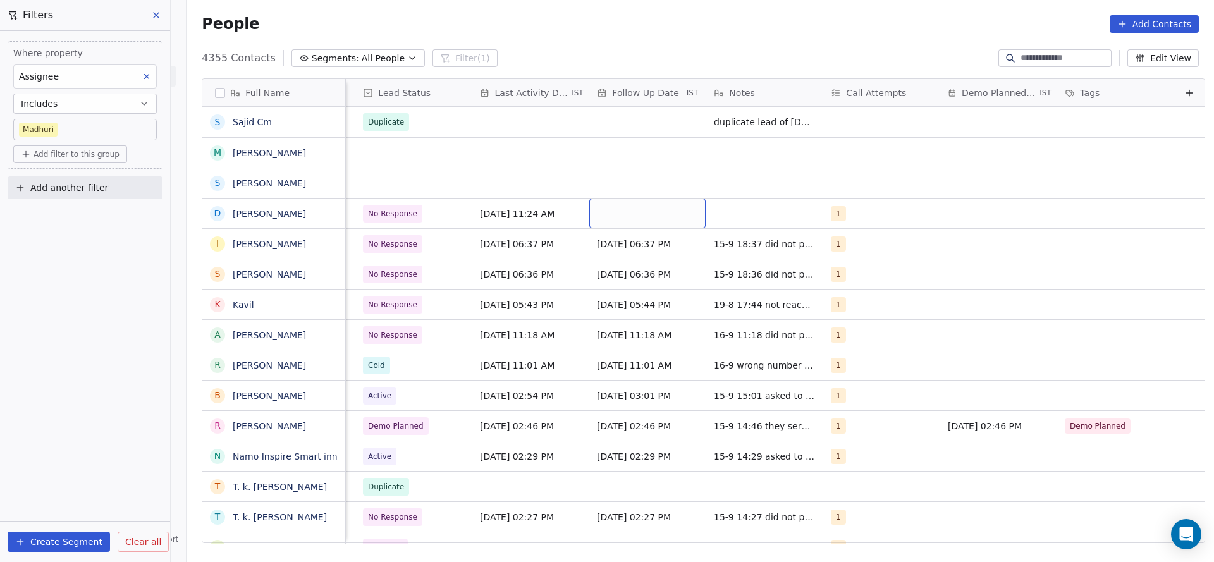
click at [609, 209] on div "grid" at bounding box center [647, 214] width 116 height 30
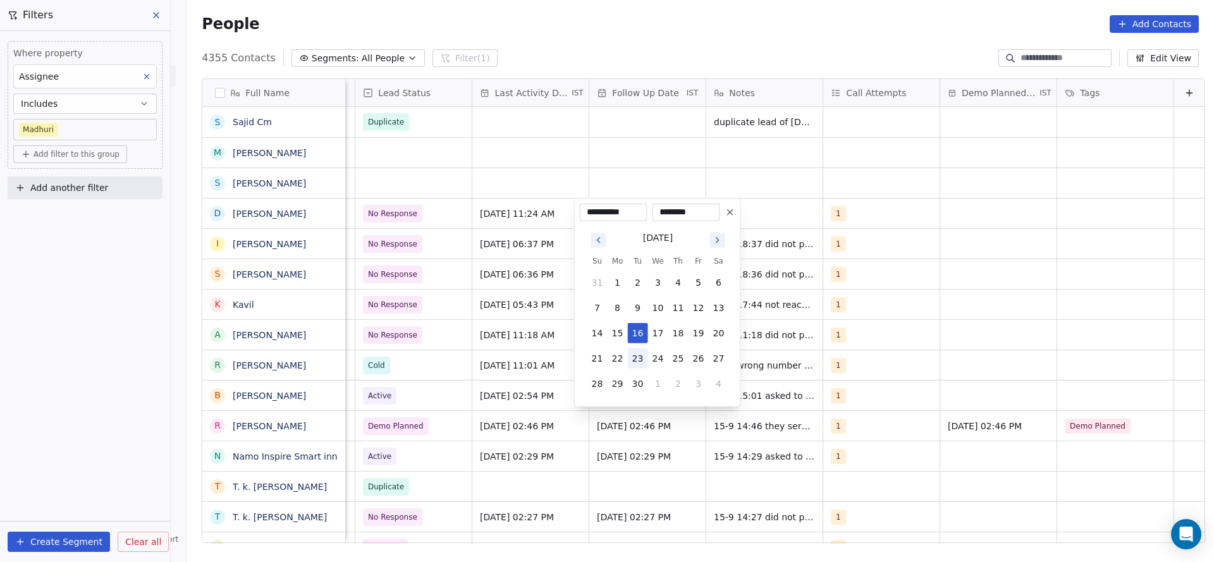
click at [645, 365] on button "23" at bounding box center [638, 358] width 20 height 20
type input "**********"
click at [360, 326] on html "On2Cook India Pvt. Ltd. Contacts People Marketing Workflows Campaigns Sales Pip…" at bounding box center [607, 281] width 1214 height 562
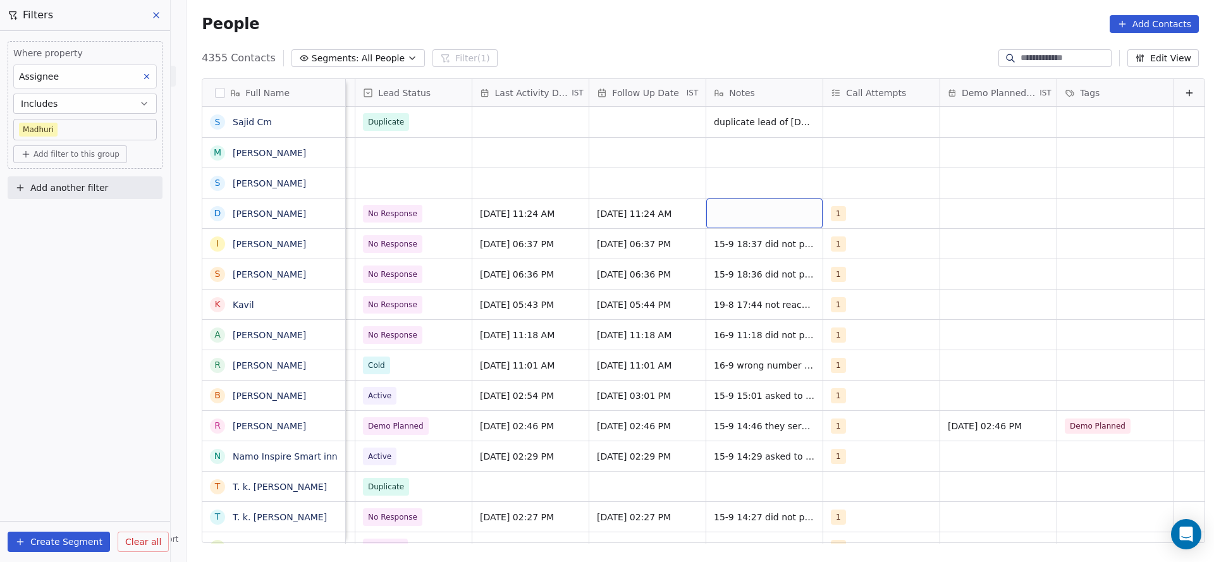
click at [732, 211] on div "grid" at bounding box center [764, 214] width 116 height 30
type textarea "**********"
click at [548, 181] on html "On2Cook India Pvt. Ltd. Contacts People Marketing Workflows Campaigns Sales Pip…" at bounding box center [607, 281] width 1214 height 562
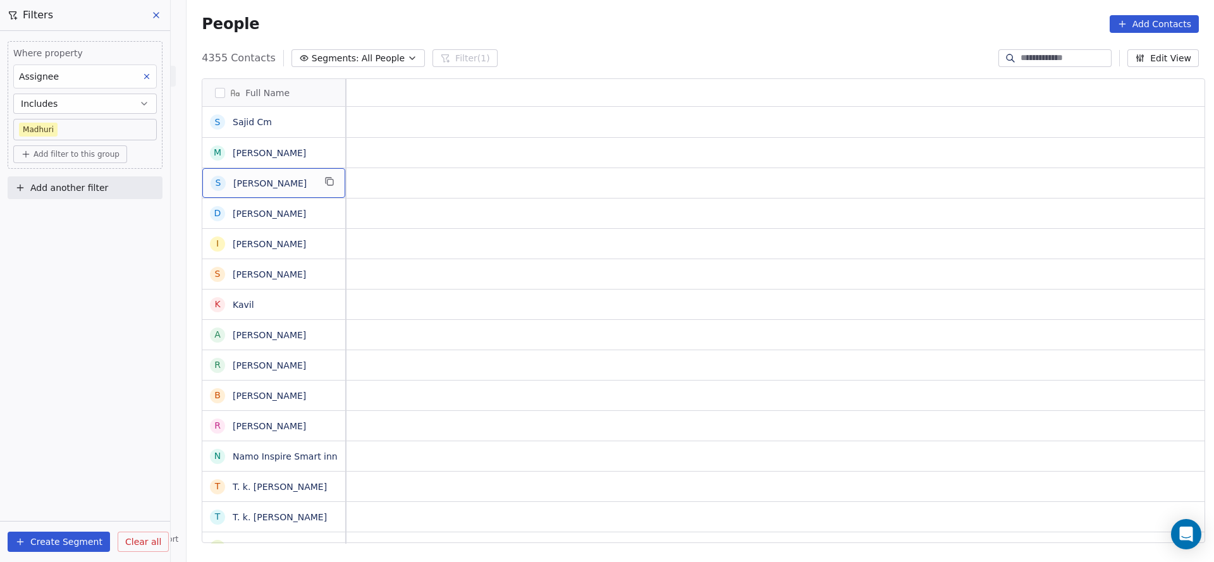
scroll to position [0, 0]
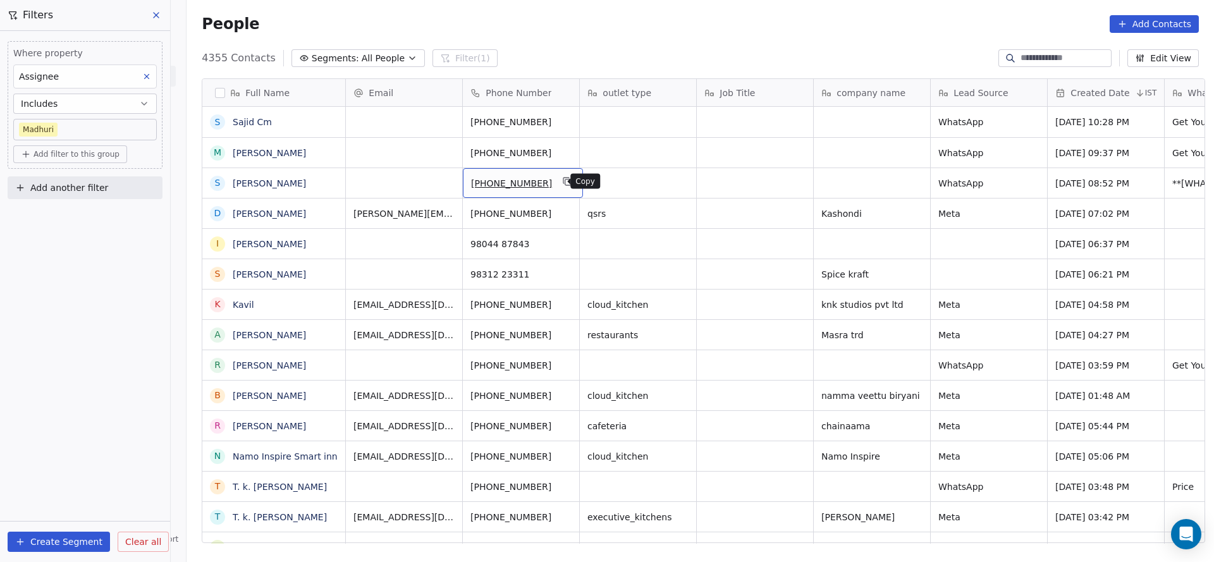
click at [563, 183] on icon "grid" at bounding box center [568, 181] width 10 height 10
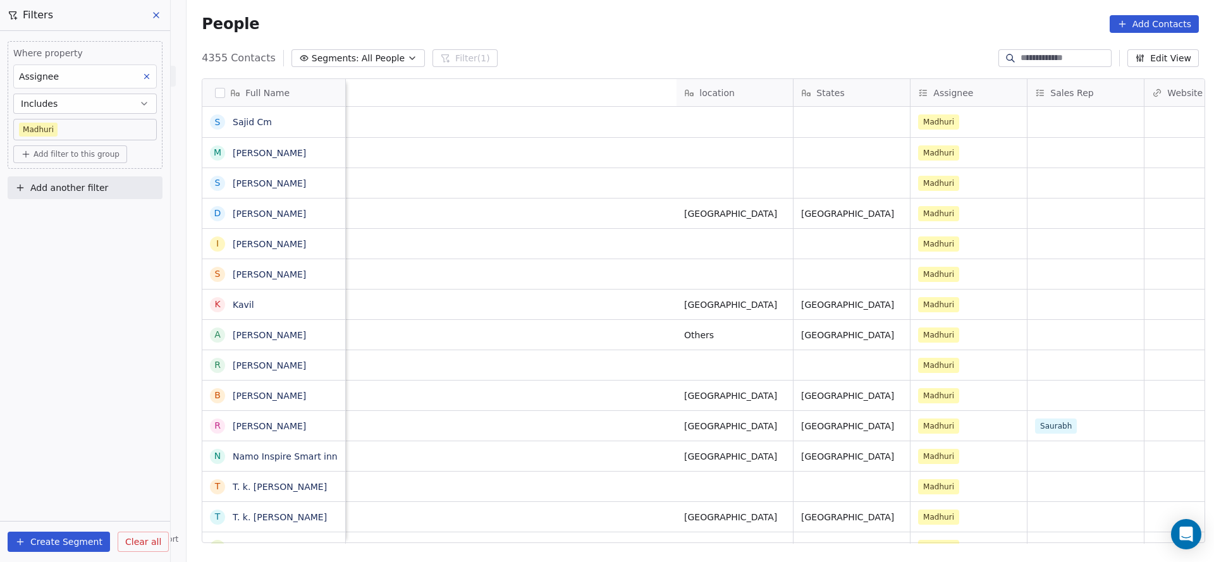
scroll to position [0, 1353]
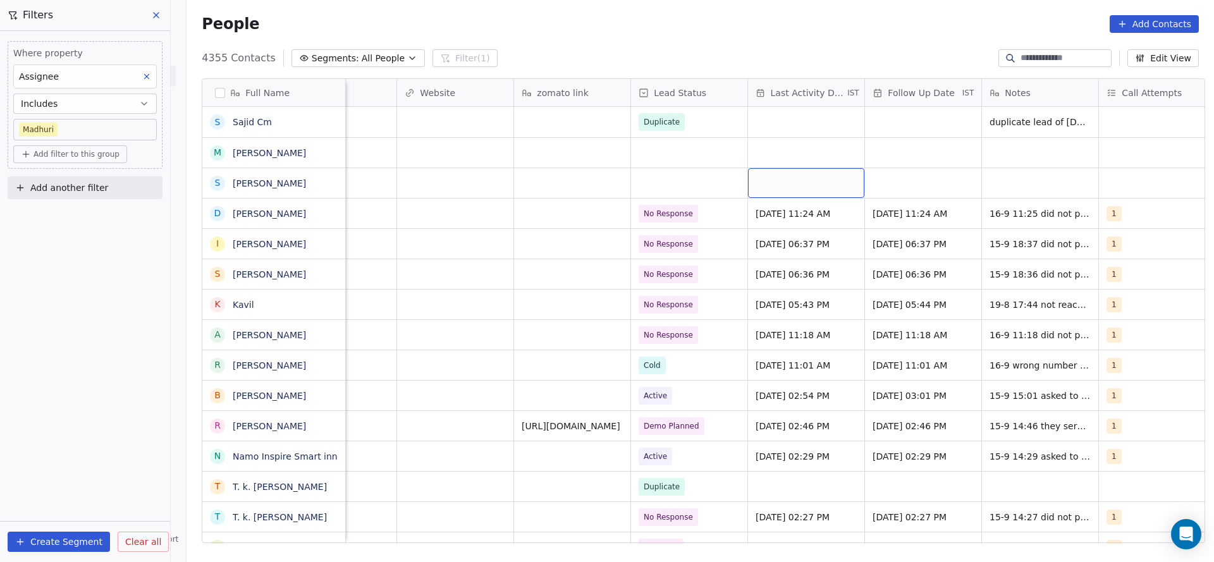
click at [784, 183] on div "grid" at bounding box center [806, 183] width 116 height 30
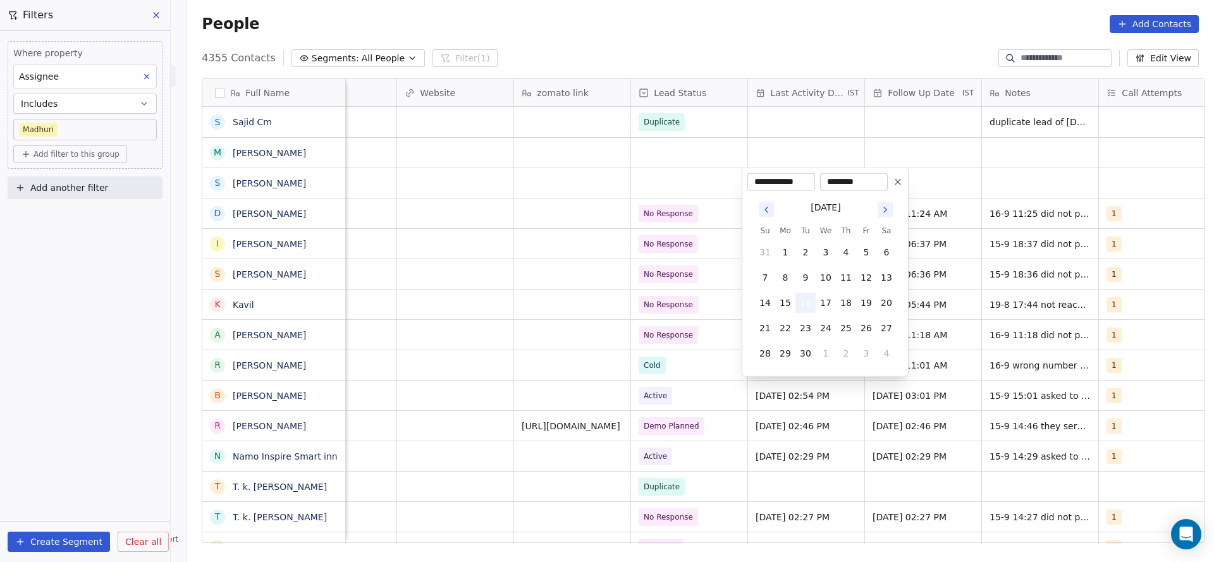
click at [807, 308] on button "16" at bounding box center [806, 303] width 20 height 20
click at [568, 330] on html "On2Cook India Pvt. Ltd. Contacts People Marketing Workflows Campaigns Sales Pip…" at bounding box center [607, 281] width 1214 height 562
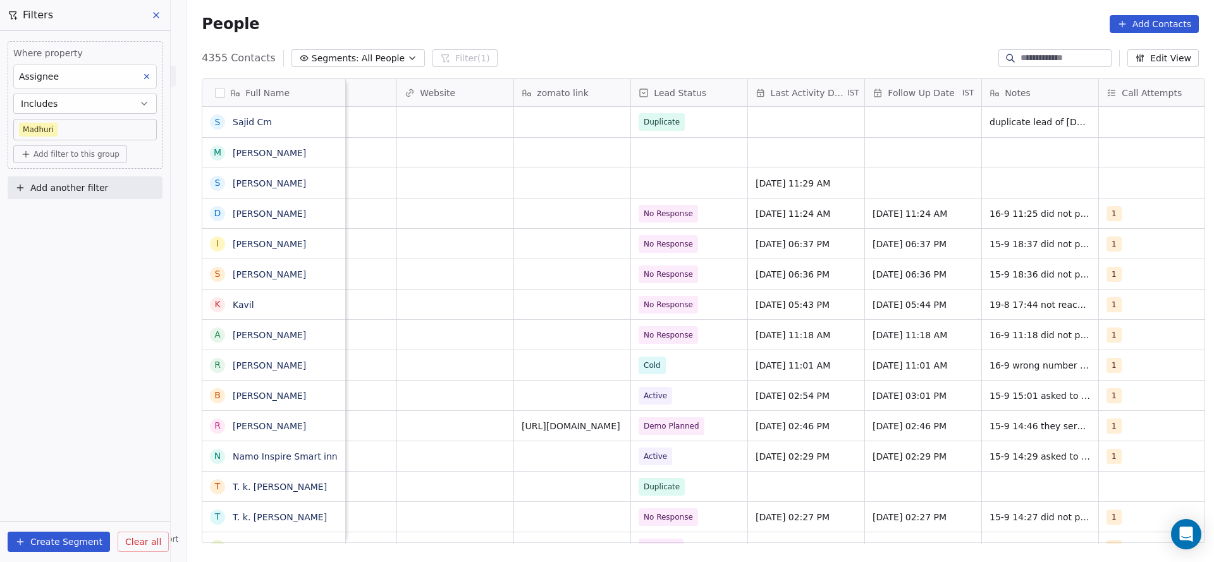
scroll to position [0, 1642]
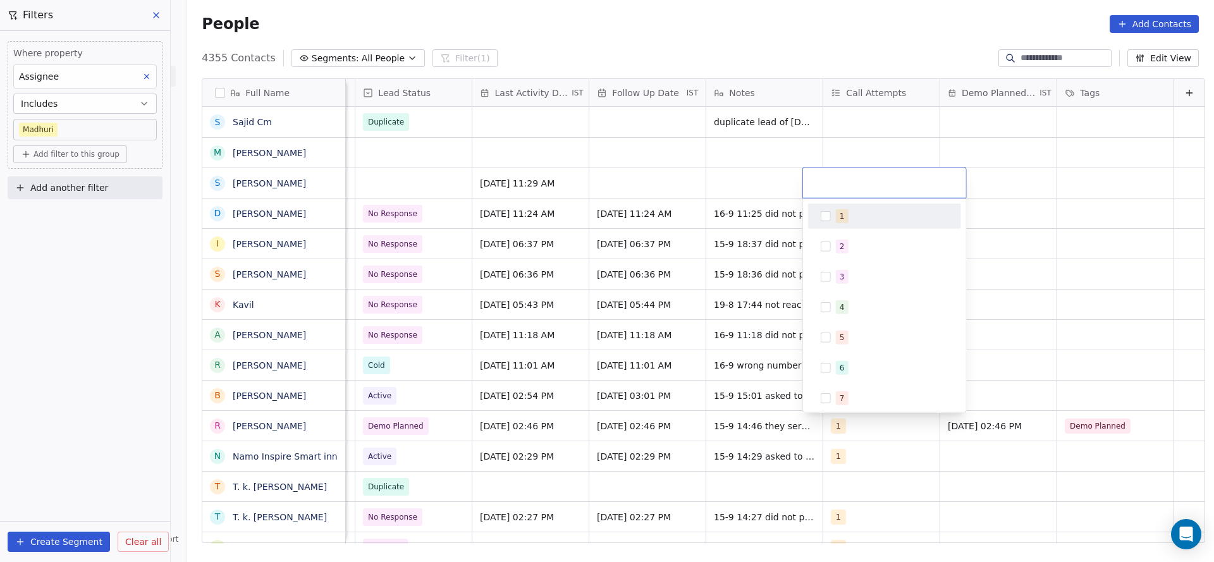
click at [831, 218] on div "1" at bounding box center [884, 216] width 143 height 20
click at [660, 212] on html "On2Cook India Pvt. Ltd. Contacts People Marketing Workflows Campaigns Sales Pip…" at bounding box center [607, 281] width 1214 height 562
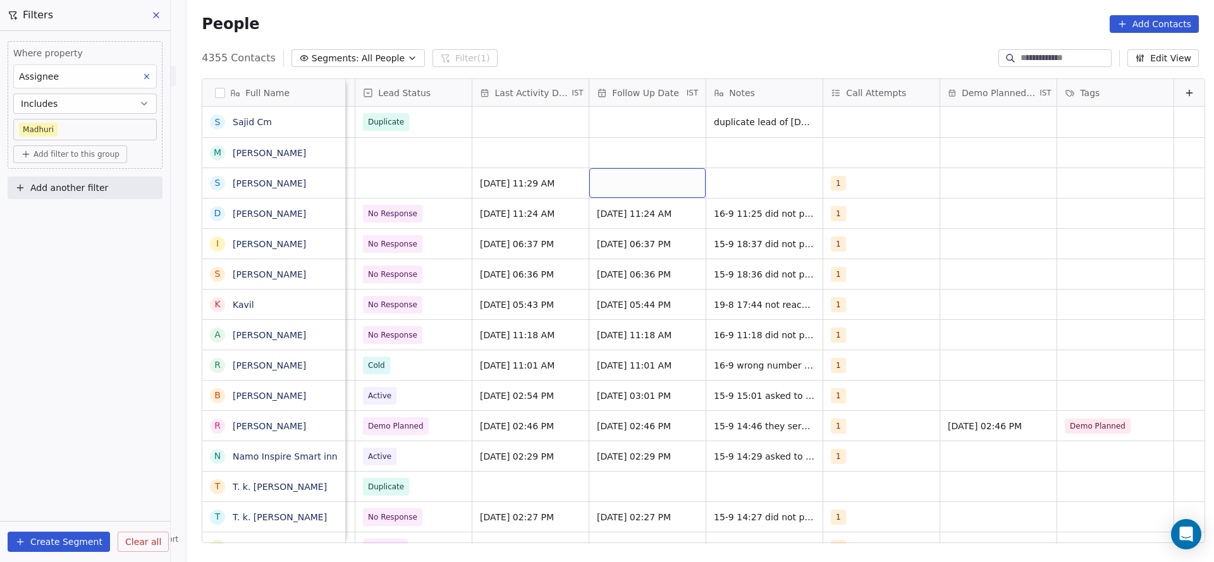
click at [649, 181] on div "grid" at bounding box center [647, 183] width 116 height 30
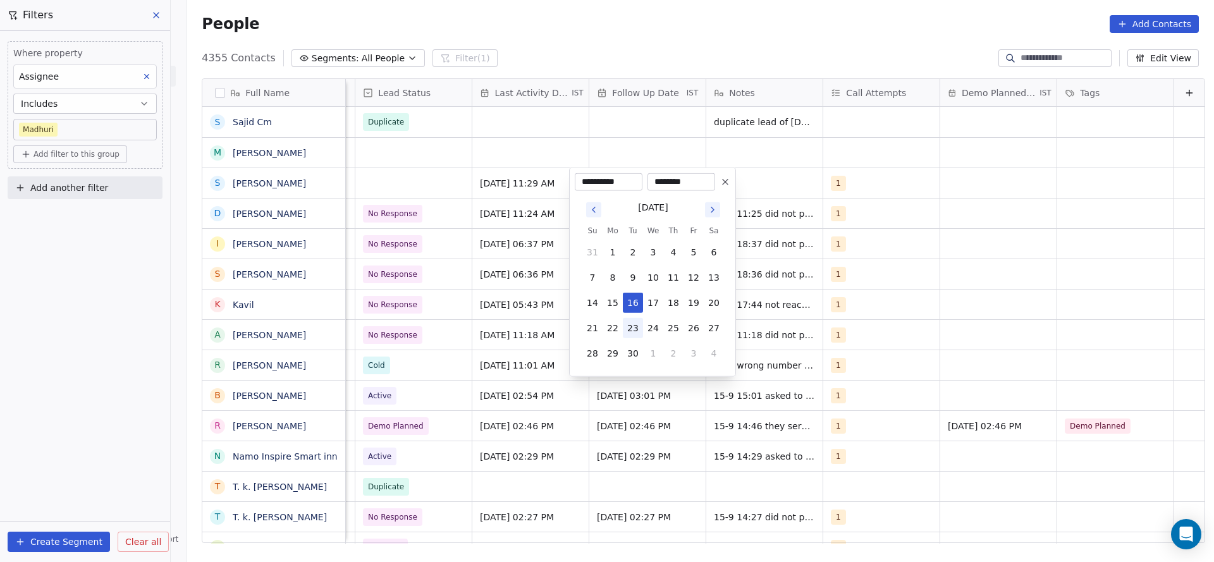
click at [637, 331] on button "23" at bounding box center [633, 328] width 20 height 20
type input "**********"
click at [483, 334] on html "On2Cook India Pvt. Ltd. Contacts People Marketing Workflows Campaigns Sales Pip…" at bounding box center [607, 281] width 1214 height 562
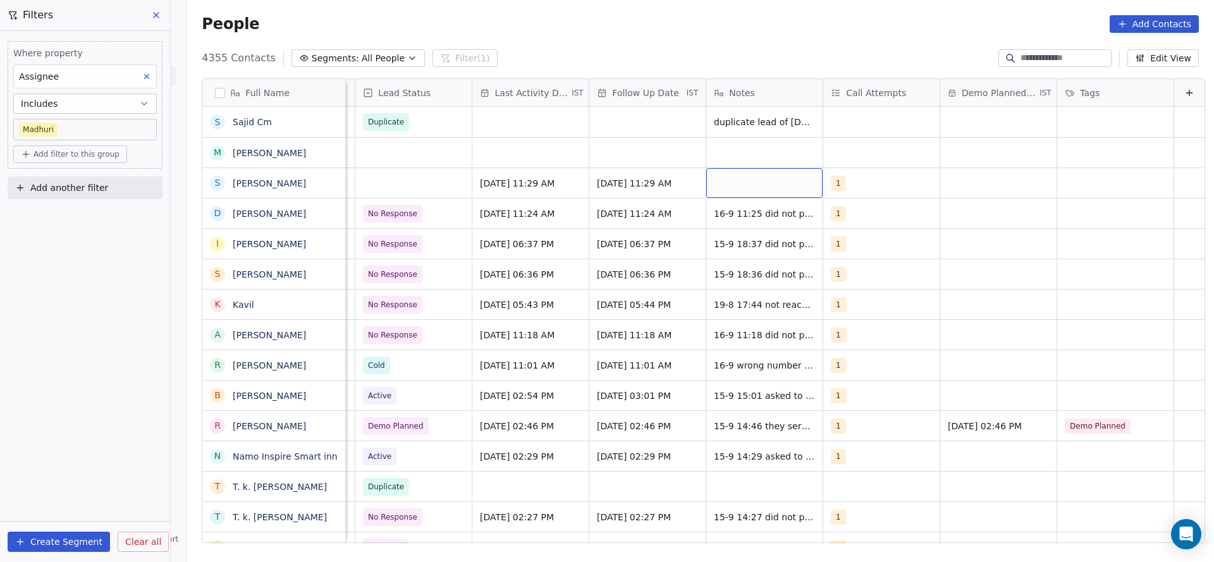
click at [747, 196] on div "grid" at bounding box center [764, 183] width 116 height 30
type textarea "**********"
drag, startPoint x: 438, startPoint y: 186, endPoint x: 369, endPoint y: 186, distance: 68.9
click at [436, 186] on html "On2Cook India Pvt. Ltd. Contacts People Marketing Workflows Campaigns Sales Pip…" at bounding box center [607, 281] width 1214 height 562
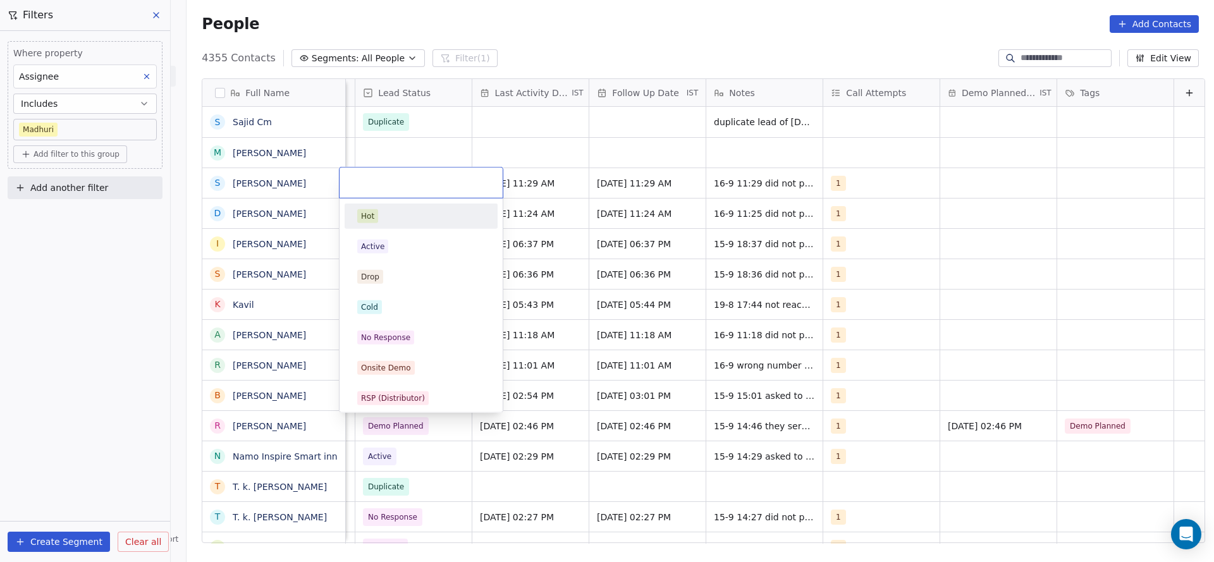
scroll to position [0, 1637]
click at [394, 338] on div "No Response" at bounding box center [385, 337] width 49 height 11
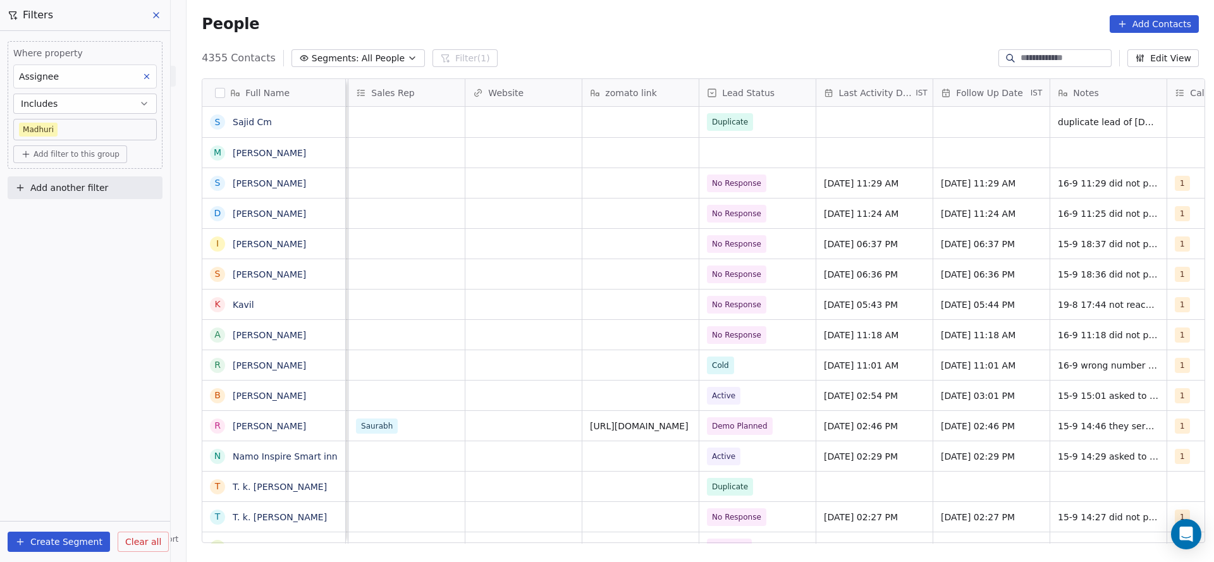
scroll to position [0, 1313]
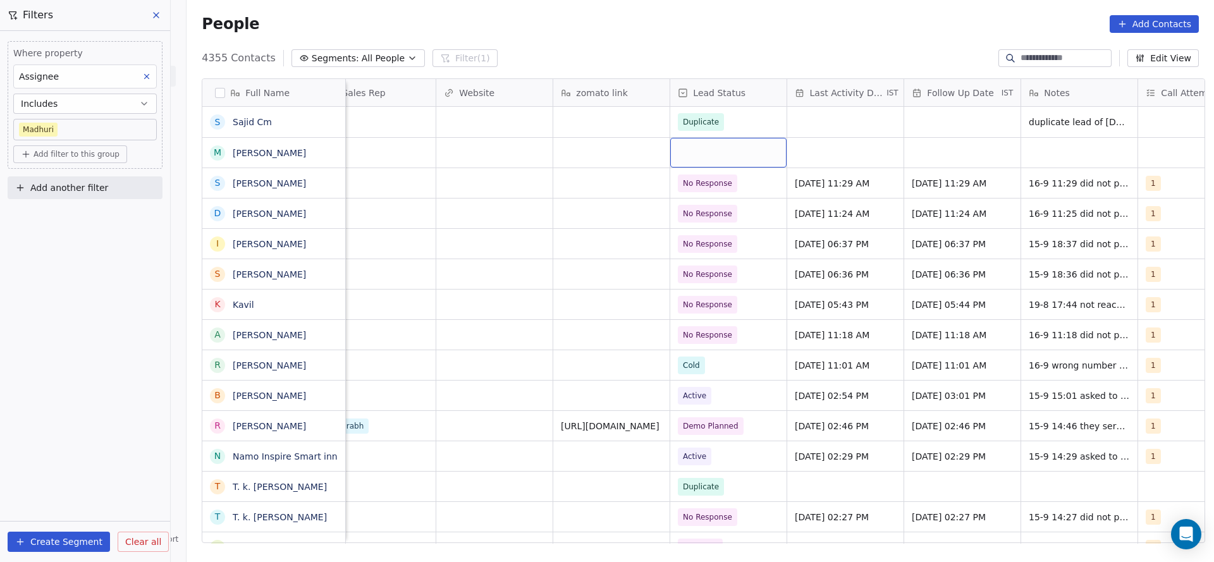
click at [701, 148] on div "grid" at bounding box center [728, 153] width 116 height 30
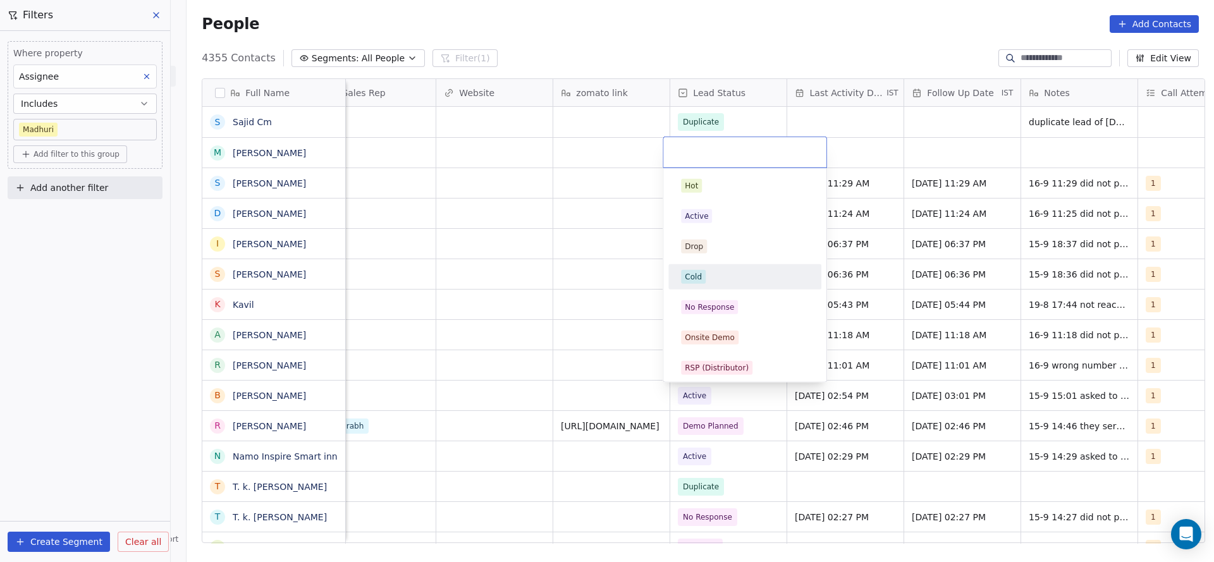
click at [696, 274] on div "Cold" at bounding box center [693, 276] width 17 height 11
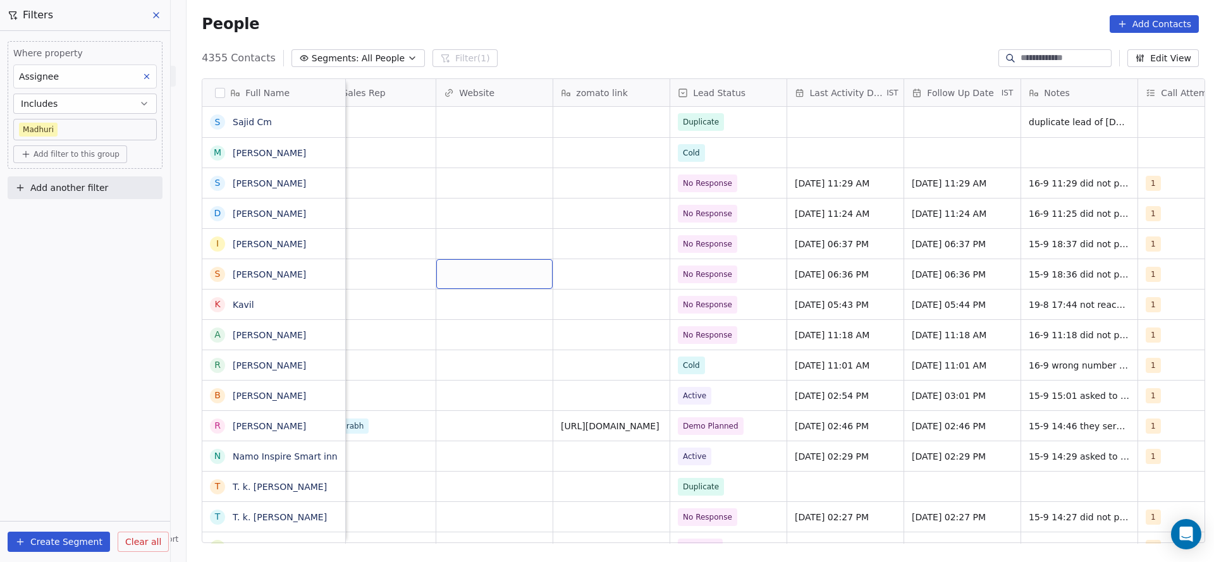
scroll to position [0, 1642]
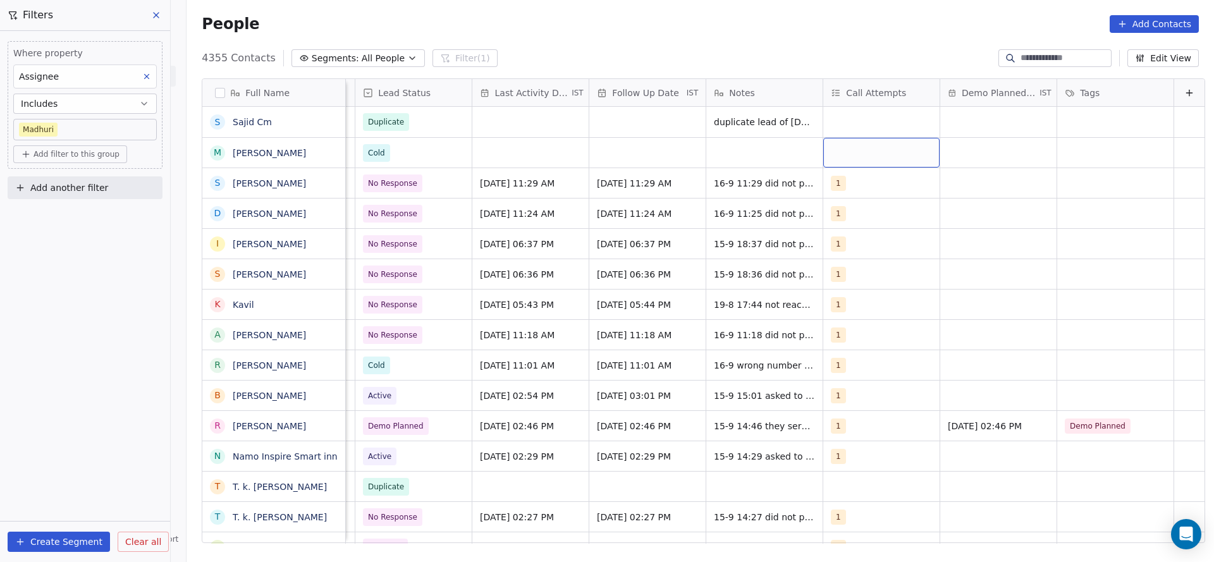
click at [832, 144] on div "grid" at bounding box center [881, 153] width 116 height 30
click at [818, 185] on div "1" at bounding box center [884, 186] width 143 height 20
click at [546, 237] on html "On2Cook India Pvt. Ltd. Contacts People Marketing Workflows Campaigns Sales Pip…" at bounding box center [607, 281] width 1214 height 562
click at [522, 157] on div "grid" at bounding box center [530, 153] width 116 height 30
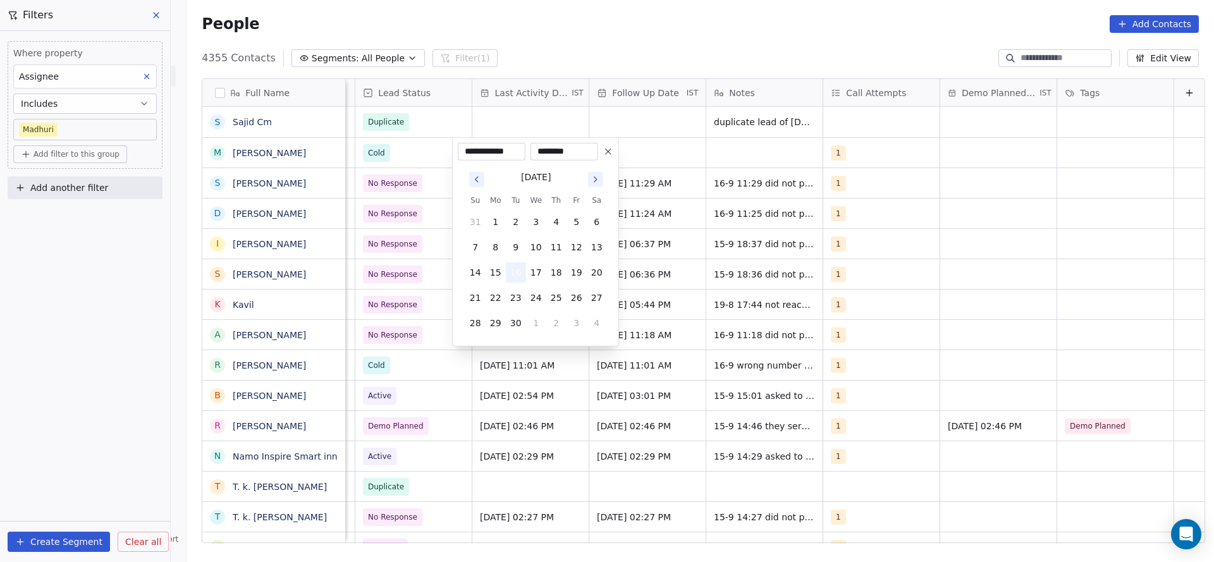
click at [518, 271] on button "16" at bounding box center [516, 272] width 20 height 20
click at [794, 235] on html "On2Cook India Pvt. Ltd. Contacts People Marketing Workflows Campaigns Sales Pip…" at bounding box center [607, 281] width 1214 height 562
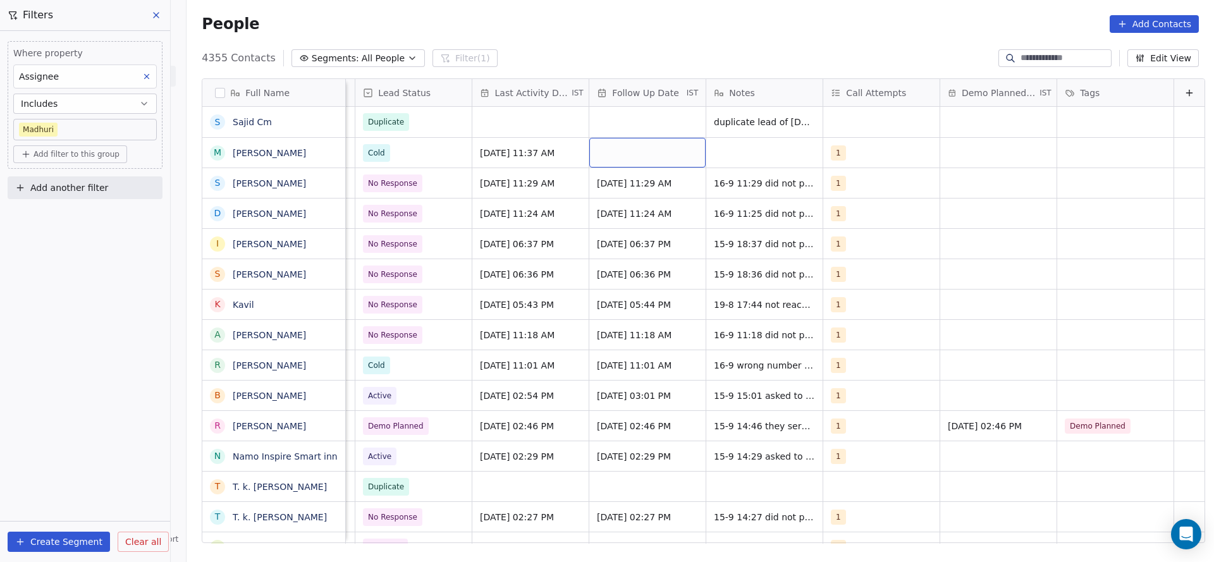
click at [644, 163] on div "grid" at bounding box center [647, 153] width 116 height 30
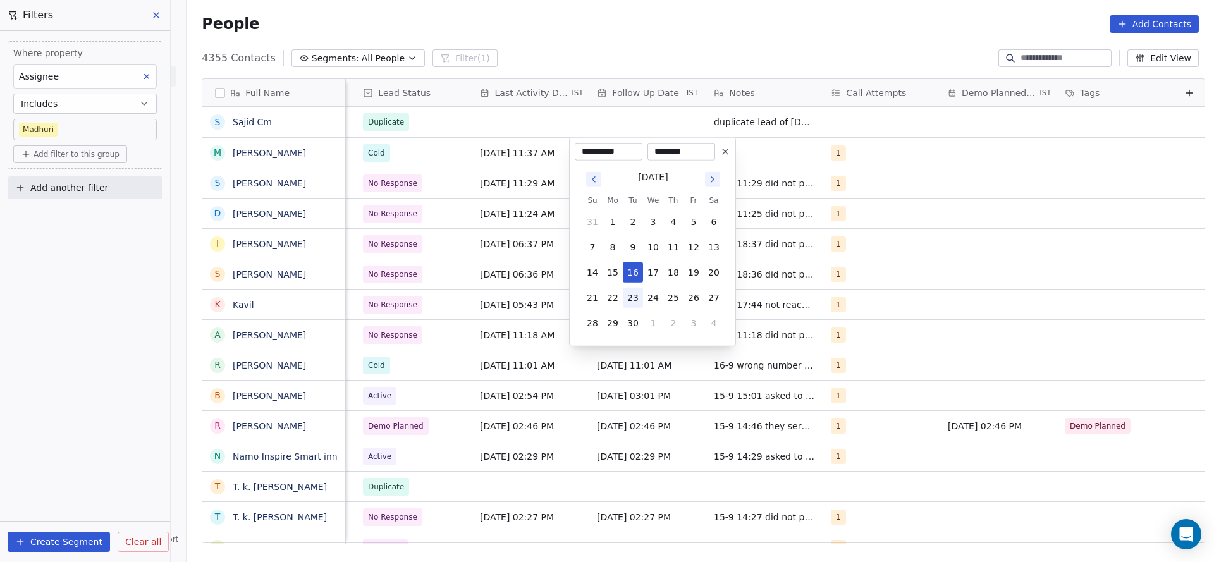
click at [640, 302] on button "23" at bounding box center [633, 298] width 20 height 20
type input "**********"
click at [476, 279] on html "On2Cook India Pvt. Ltd. Contacts People Marketing Workflows Campaigns Sales Pip…" at bounding box center [607, 281] width 1214 height 562
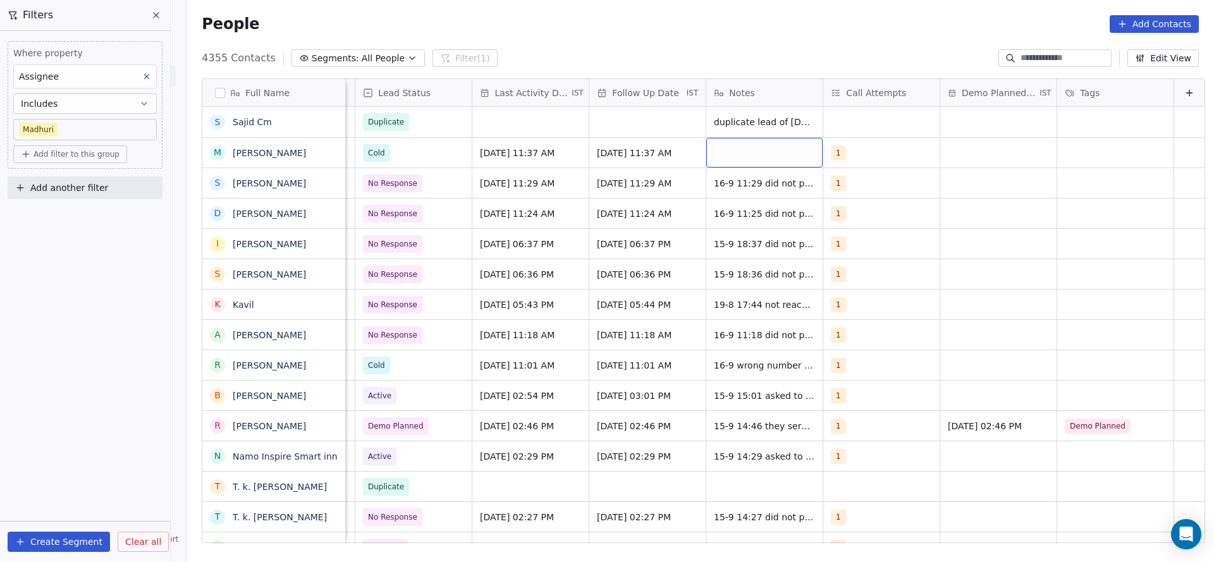
click at [745, 154] on div "grid" at bounding box center [764, 153] width 116 height 30
type textarea "**********"
click at [954, 157] on html "On2Cook India Pvt. Ltd. Contacts People Marketing Workflows Campaigns Sales Pip…" at bounding box center [607, 281] width 1214 height 562
click at [94, 156] on span "Add filter to this group" at bounding box center [77, 154] width 86 height 10
click at [91, 186] on span "Contact properties" at bounding box center [68, 181] width 82 height 13
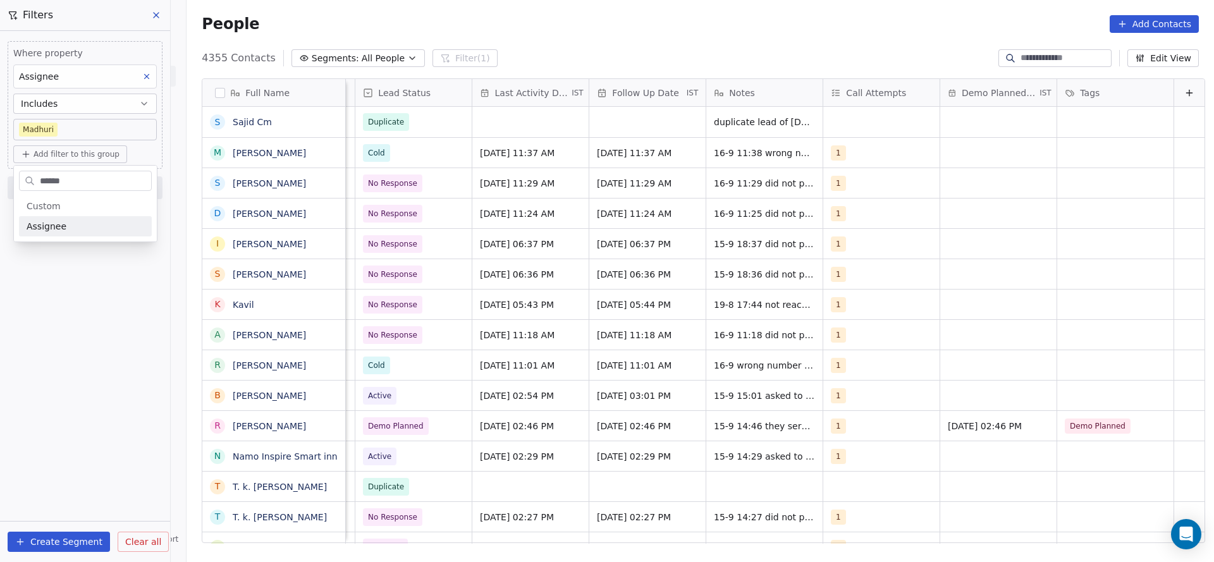
type input "******"
click at [86, 236] on div "Assignee" at bounding box center [85, 226] width 133 height 20
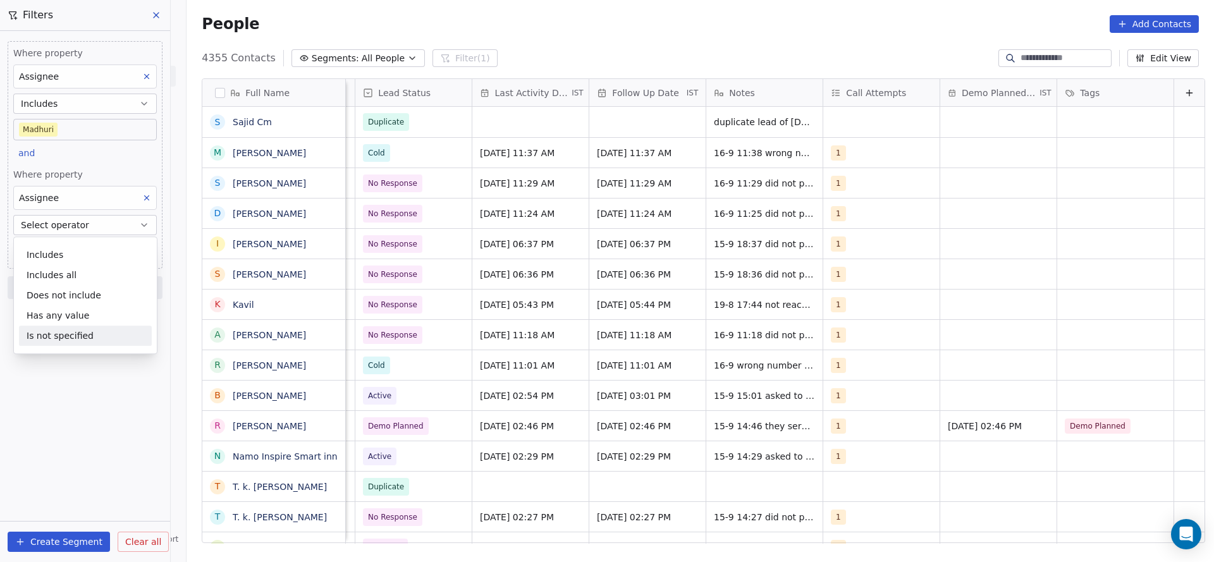
click at [118, 396] on div "Where property Assignee Includes [PERSON_NAME] and Where property Assignee Sele…" at bounding box center [85, 296] width 170 height 531
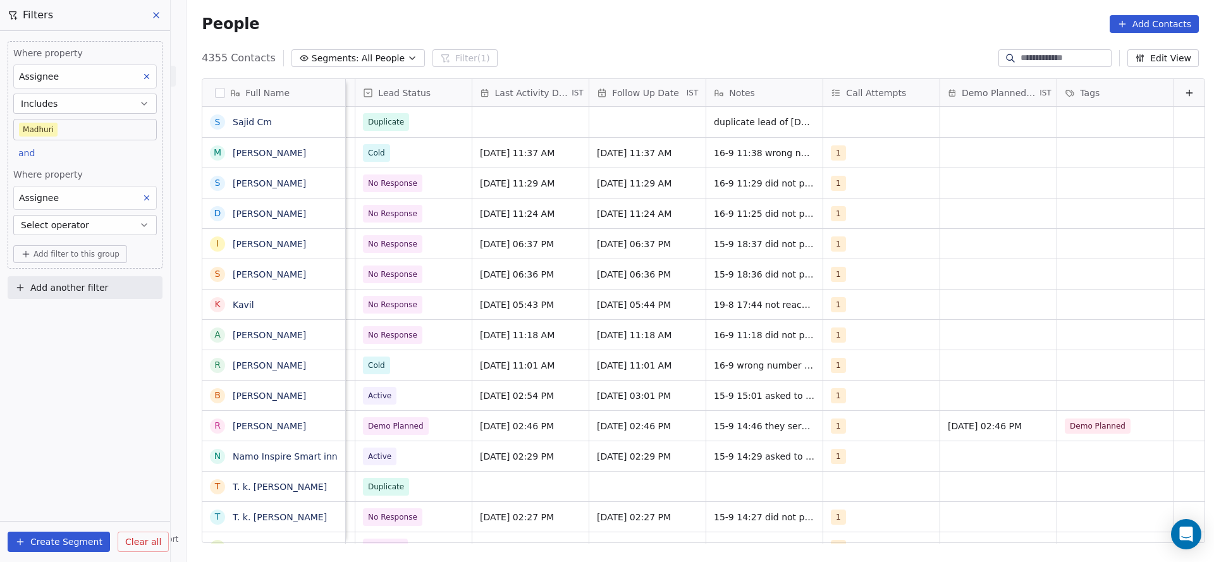
click at [99, 221] on button "Select operator" at bounding box center [85, 225] width 144 height 20
click at [92, 257] on div "Includes" at bounding box center [85, 255] width 133 height 20
click at [74, 383] on div "Where property Assignee Includes [PERSON_NAME] and Where property Assignee Incl…" at bounding box center [85, 296] width 170 height 531
click at [46, 252] on body "On2Cook India Pvt. Ltd. Contacts People Marketing Workflows Campaigns Sales Pip…" at bounding box center [607, 281] width 1214 height 562
click at [66, 205] on html "On2Cook India Pvt. Ltd. Contacts People Marketing Workflows Campaigns Sales Pip…" at bounding box center [607, 281] width 1214 height 562
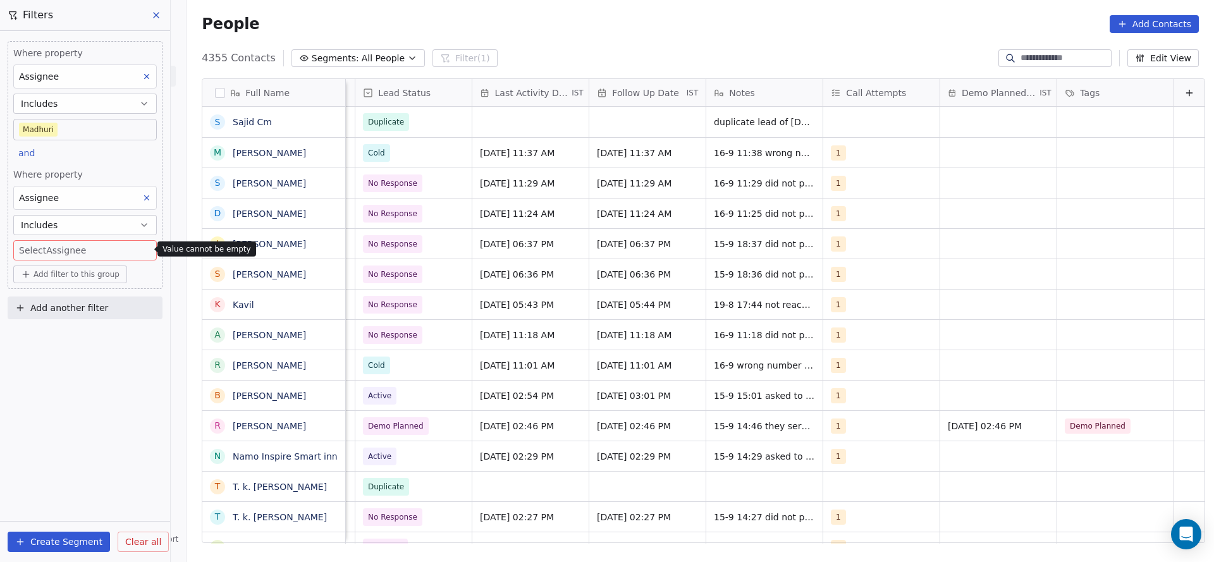
click at [66, 205] on div "Assignee" at bounding box center [85, 198] width 144 height 24
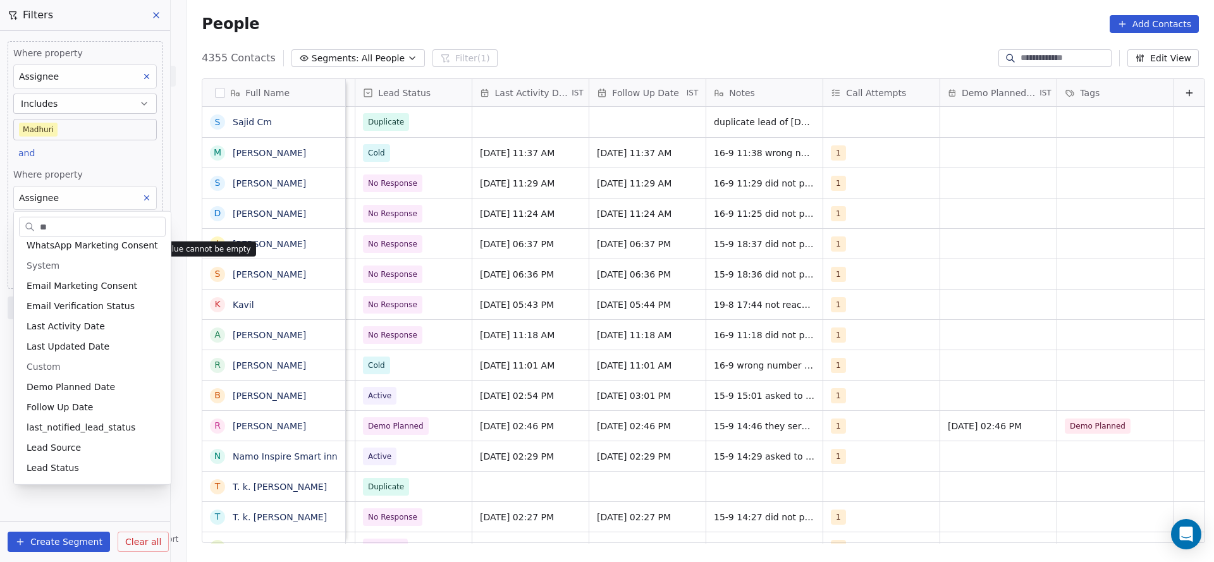
scroll to position [0, 0]
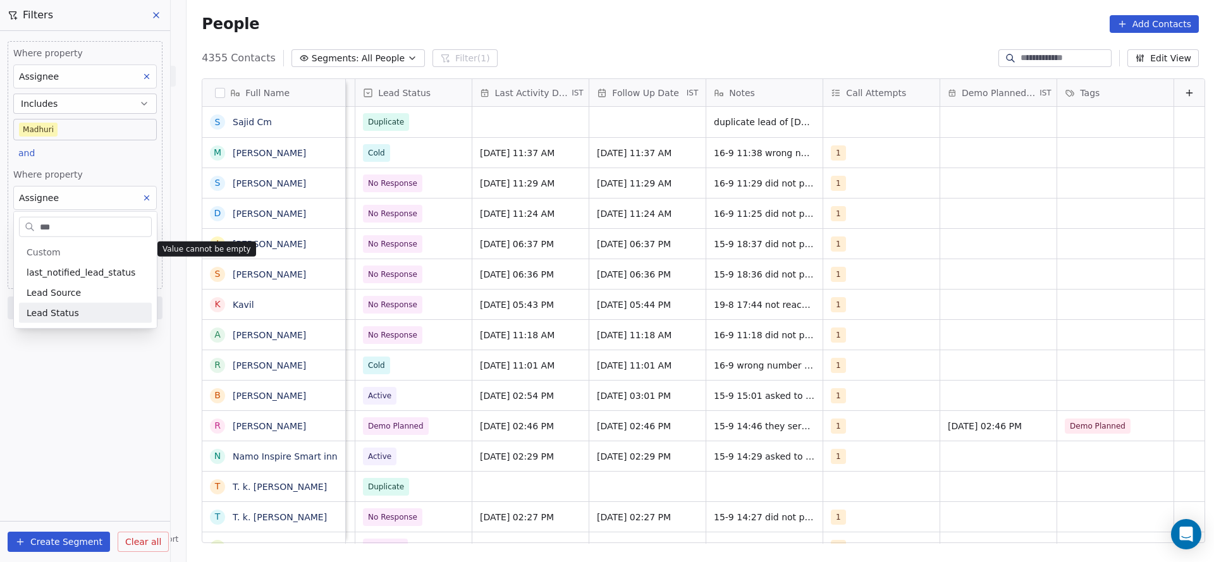
type input "***"
click at [70, 305] on div "Lead Status" at bounding box center [85, 313] width 133 height 20
click at [70, 252] on body "On2Cook India Pvt. Ltd. Contacts People Marketing Workflows Campaigns Sales Pip…" at bounding box center [607, 281] width 1214 height 562
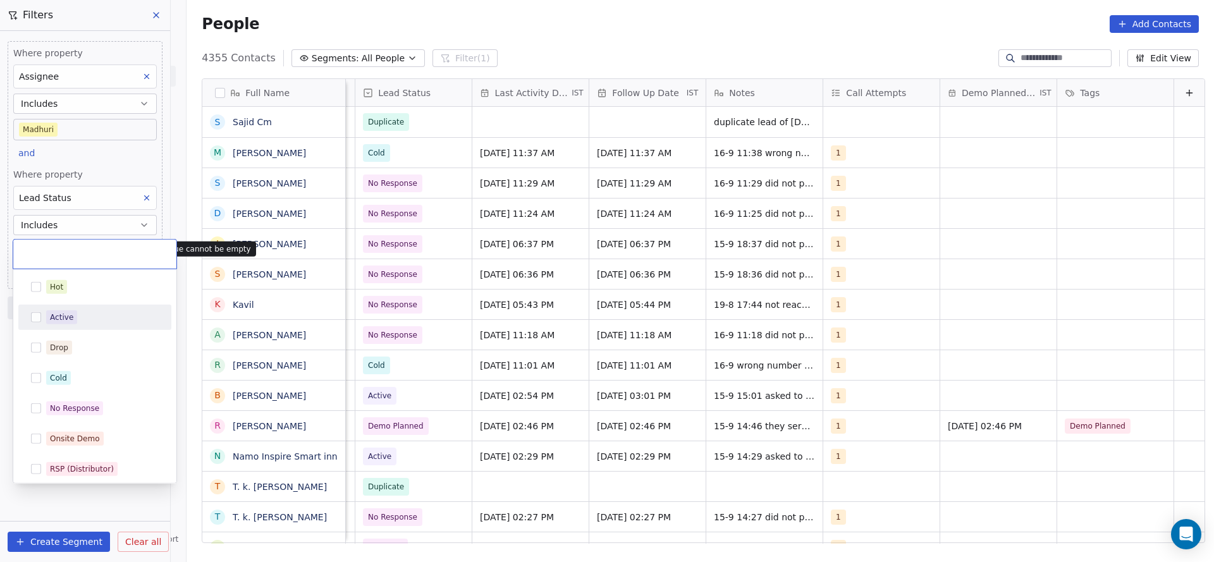
click at [70, 326] on div "Active" at bounding box center [94, 317] width 143 height 20
click at [110, 496] on html "On2Cook India Pvt. Ltd. Contacts People Marketing Workflows Campaigns Sales Pip…" at bounding box center [607, 281] width 1214 height 562
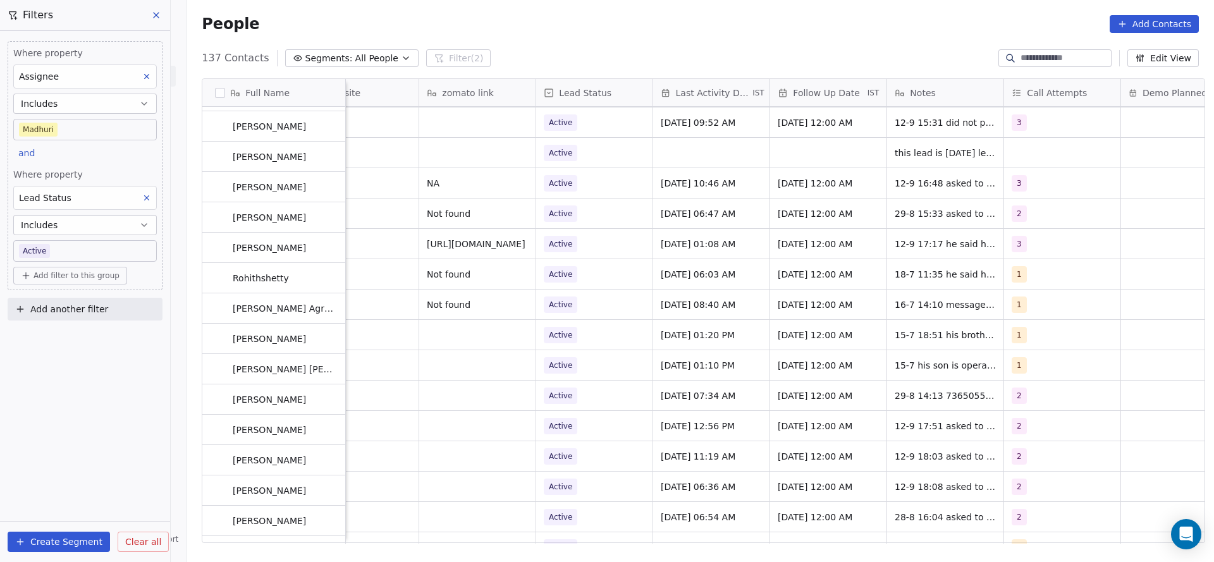
scroll to position [1518, 0]
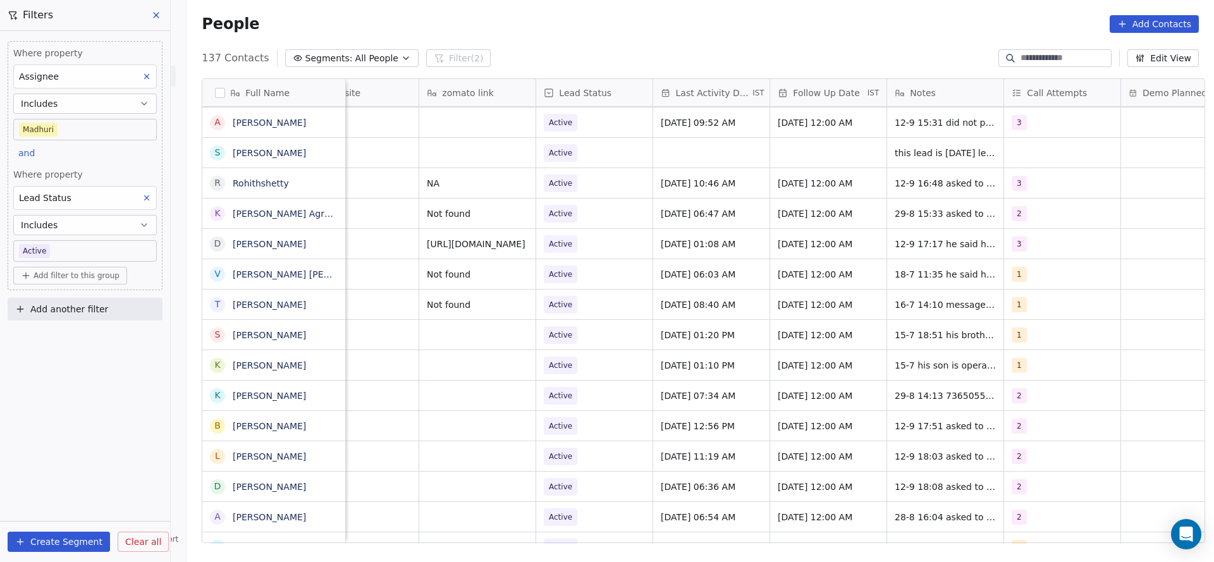
click at [62, 364] on div "Where property Assignee Includes [PERSON_NAME] and Where property Lead Status I…" at bounding box center [85, 296] width 170 height 531
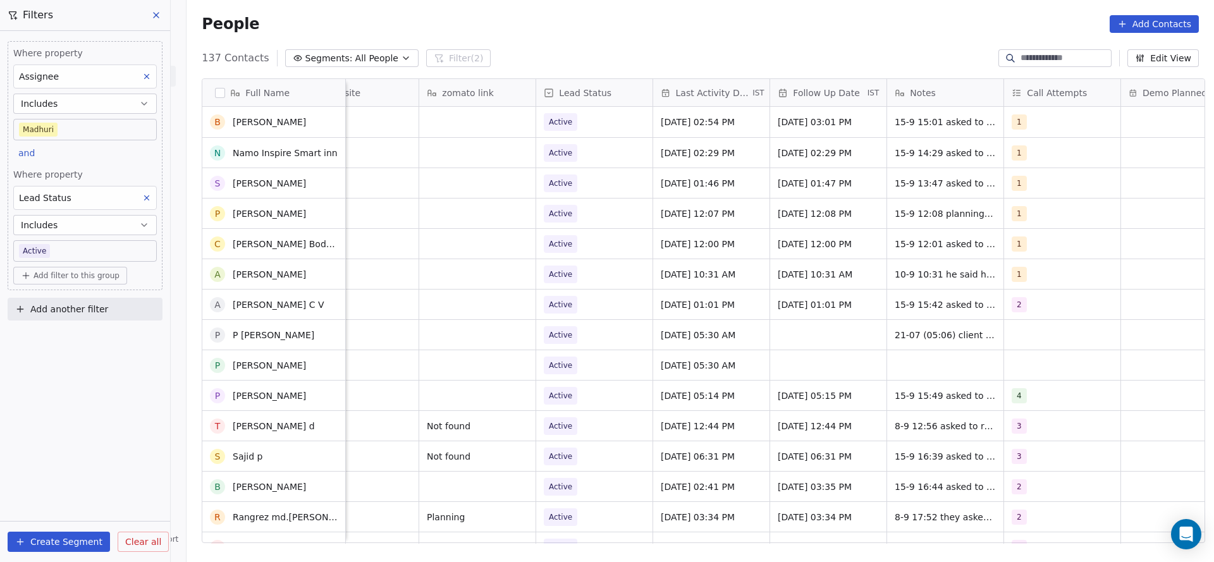
scroll to position [285, 0]
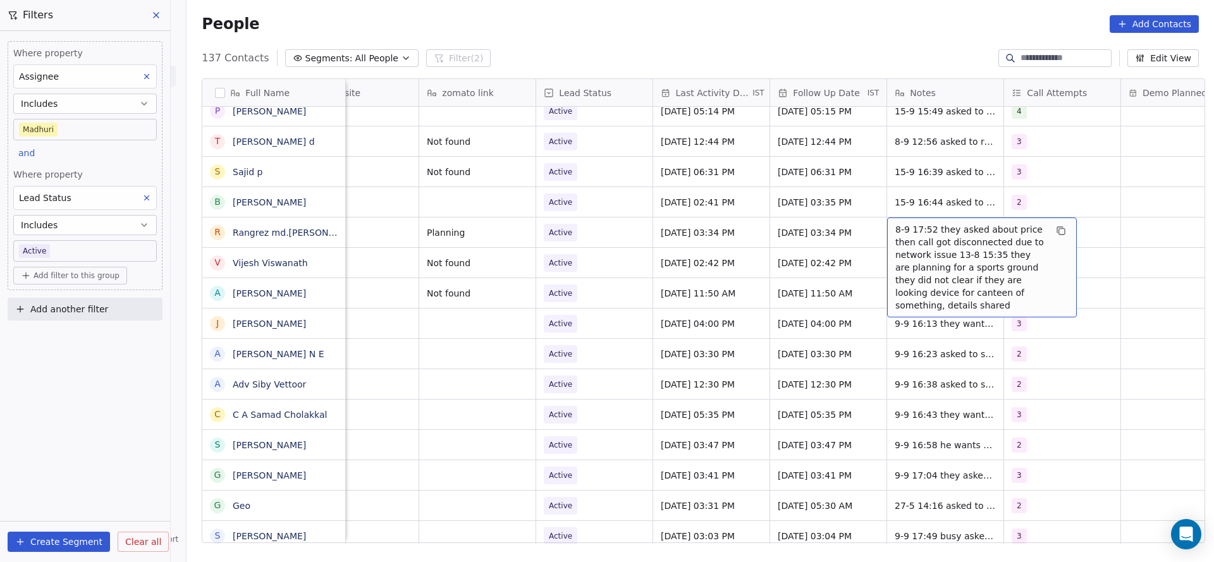
click at [842, 247] on div "[PERSON_NAME] Not found Active [DATE] 02:42 PM [DATE] 02:42 PM 8-9 17:57 they p…" at bounding box center [141, 262] width 2487 height 30
click at [89, 253] on body "On2Cook India Pvt. Ltd. Contacts People Marketing Workflows Campaigns Sales Pip…" at bounding box center [607, 281] width 1214 height 562
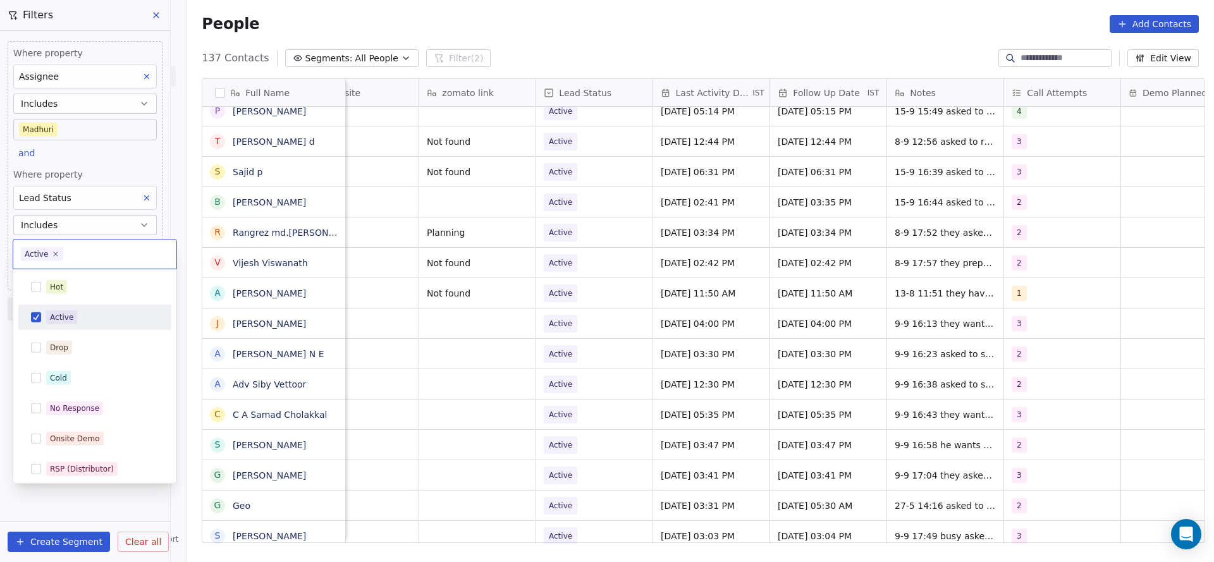
click at [59, 317] on div "Active" at bounding box center [61, 317] width 23 height 11
click at [84, 399] on div "No Response" at bounding box center [94, 408] width 143 height 20
click at [128, 165] on html "On2Cook India Pvt. Ltd. Contacts People Marketing Workflows Campaigns Sales Pip…" at bounding box center [607, 281] width 1214 height 562
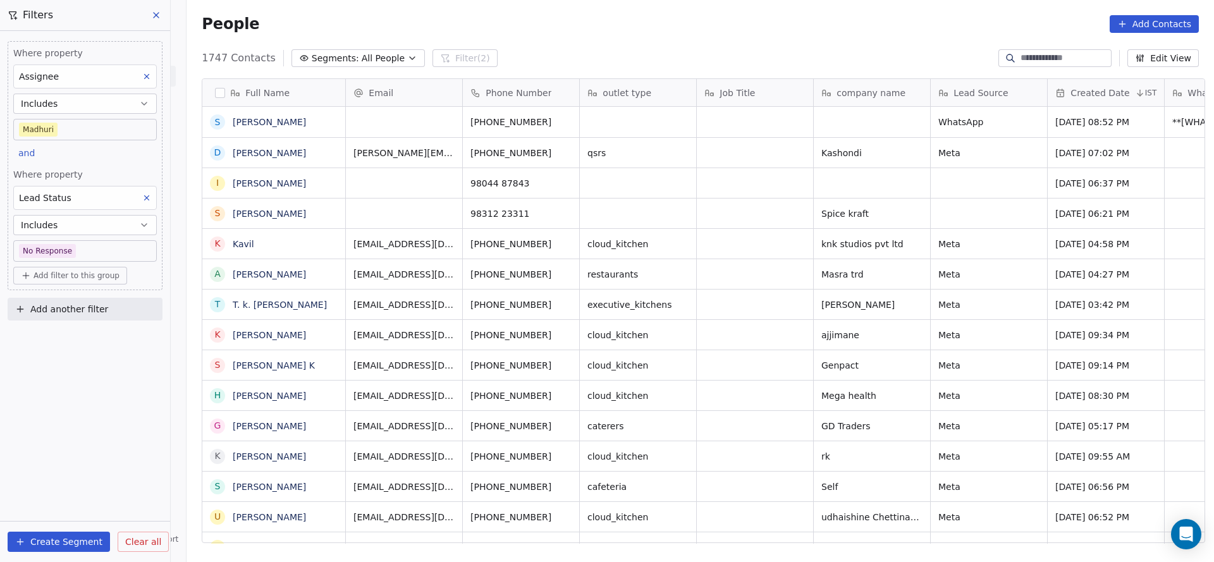
scroll to position [480, 1019]
click at [113, 168] on span "Where property" at bounding box center [85, 174] width 144 height 13
click at [125, 381] on div "Where property Assignee Includes [PERSON_NAME] and Where property Lead Status I…" at bounding box center [85, 296] width 170 height 531
